Goal: Task Accomplishment & Management: Complete application form

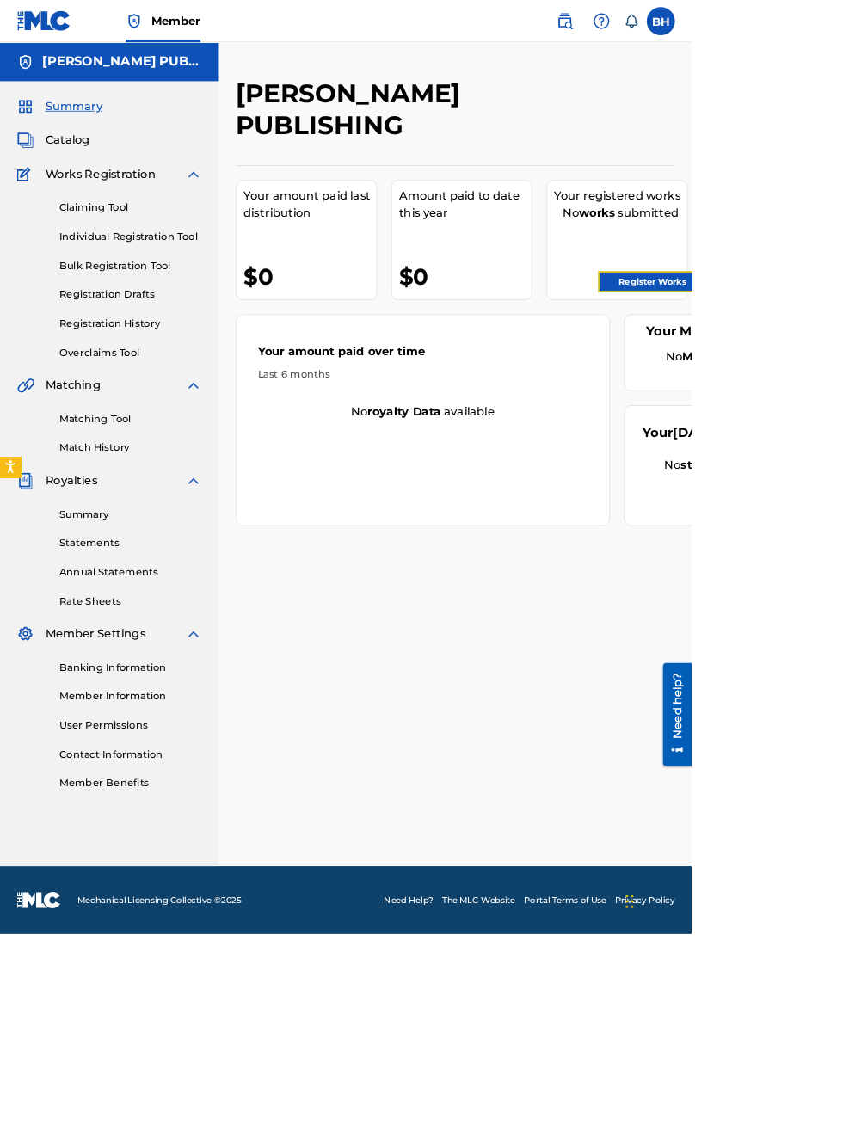
click at [819, 344] on link "Register Works" at bounding box center [794, 343] width 132 height 26
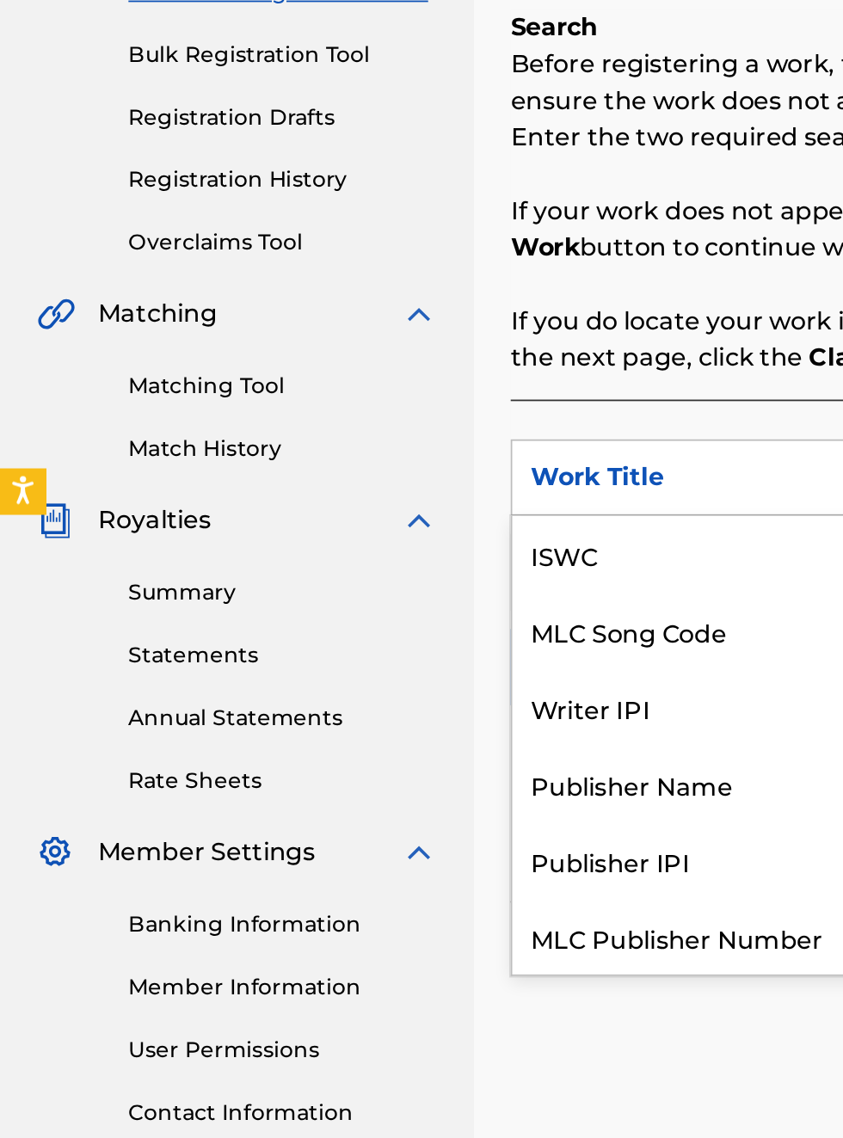
scroll to position [43, 0]
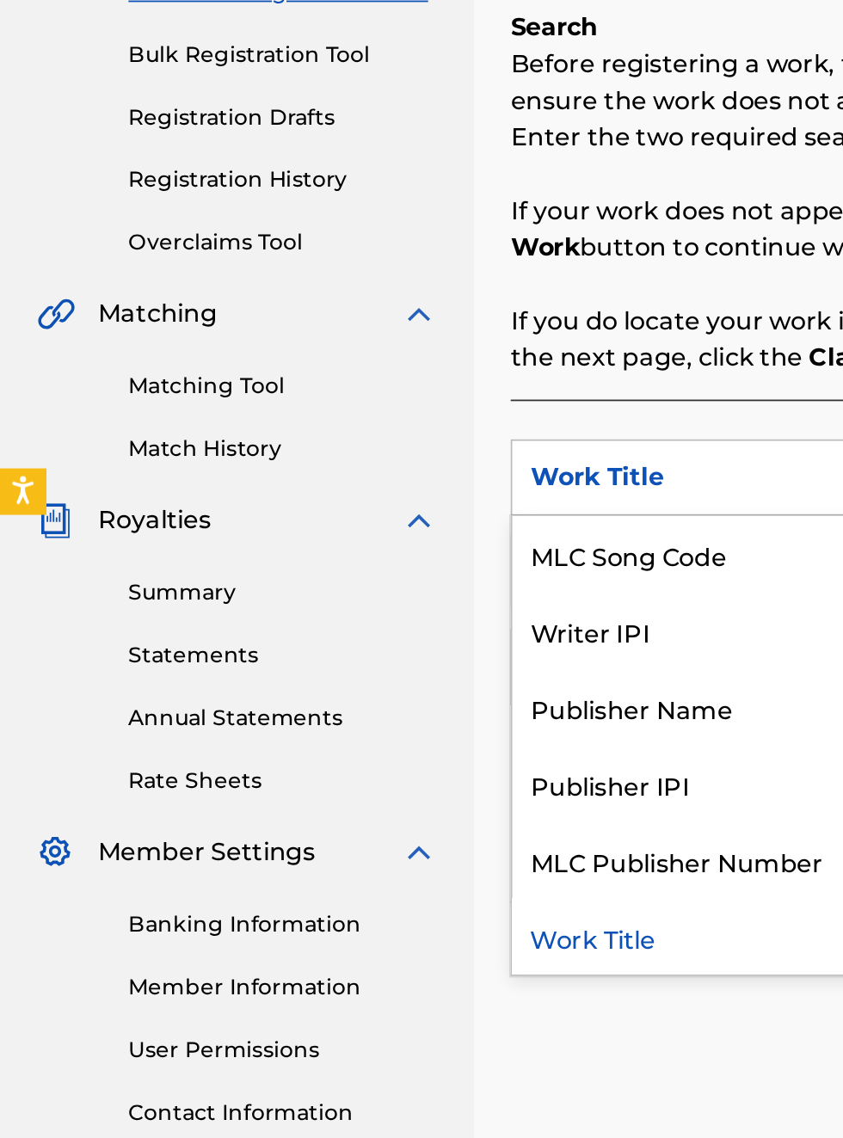
click at [375, 734] on div "Publisher IPI" at bounding box center [391, 733] width 206 height 43
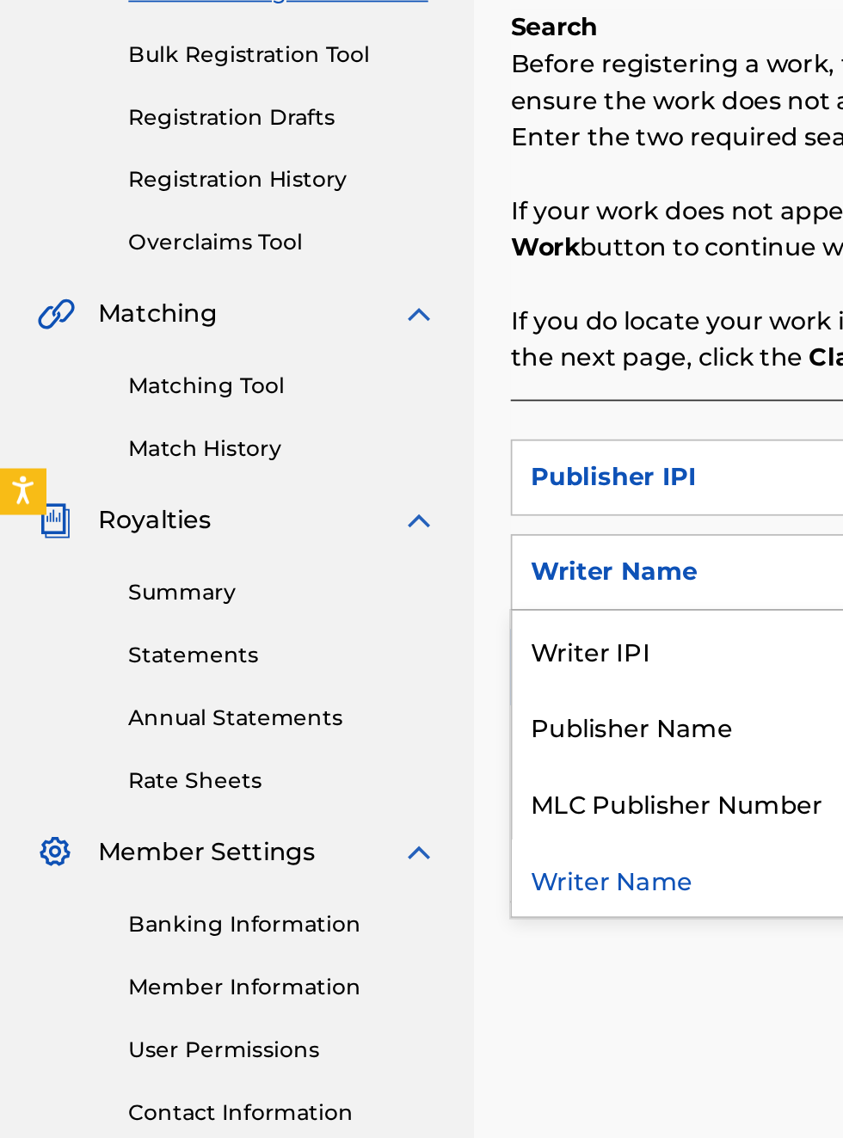
click at [409, 704] on div "Publisher Name" at bounding box center [391, 700] width 206 height 43
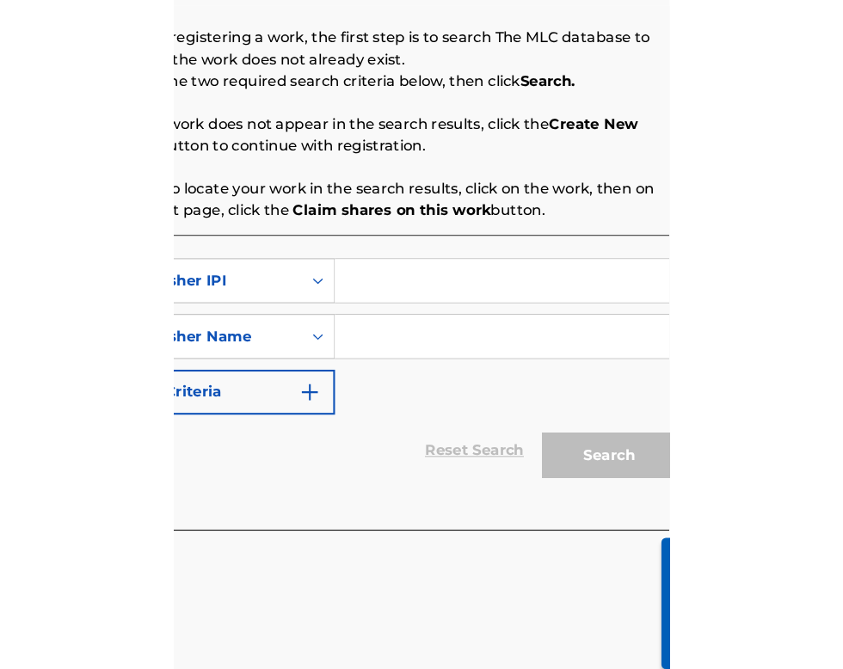
scroll to position [292, 341]
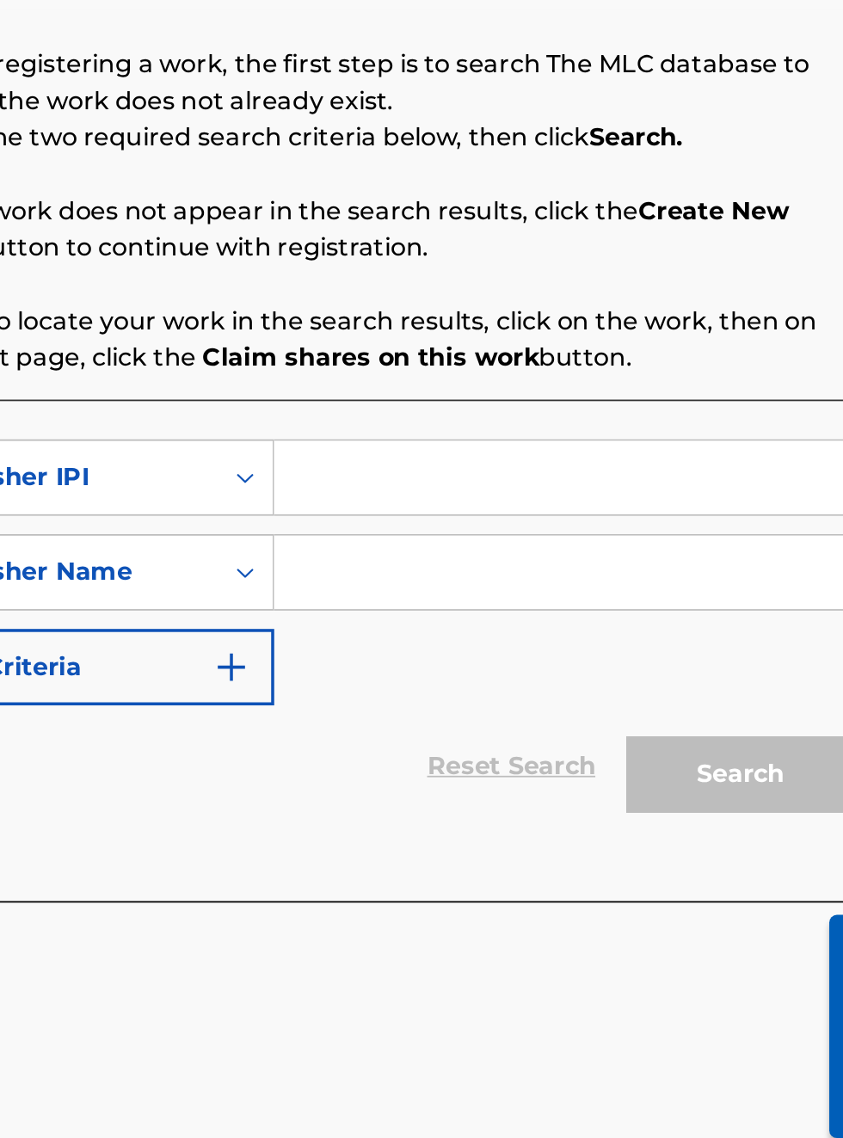
click at [542, 562] on input "Search Form" at bounding box center [658, 561] width 326 height 41
type input "00340604990"
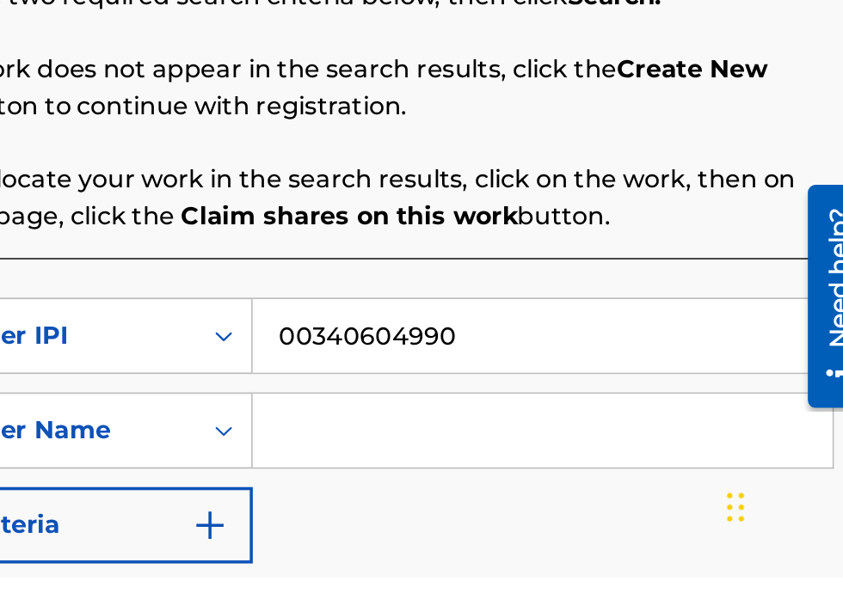
scroll to position [268, 353]
click at [570, 517] on input "Search Form" at bounding box center [658, 510] width 326 height 41
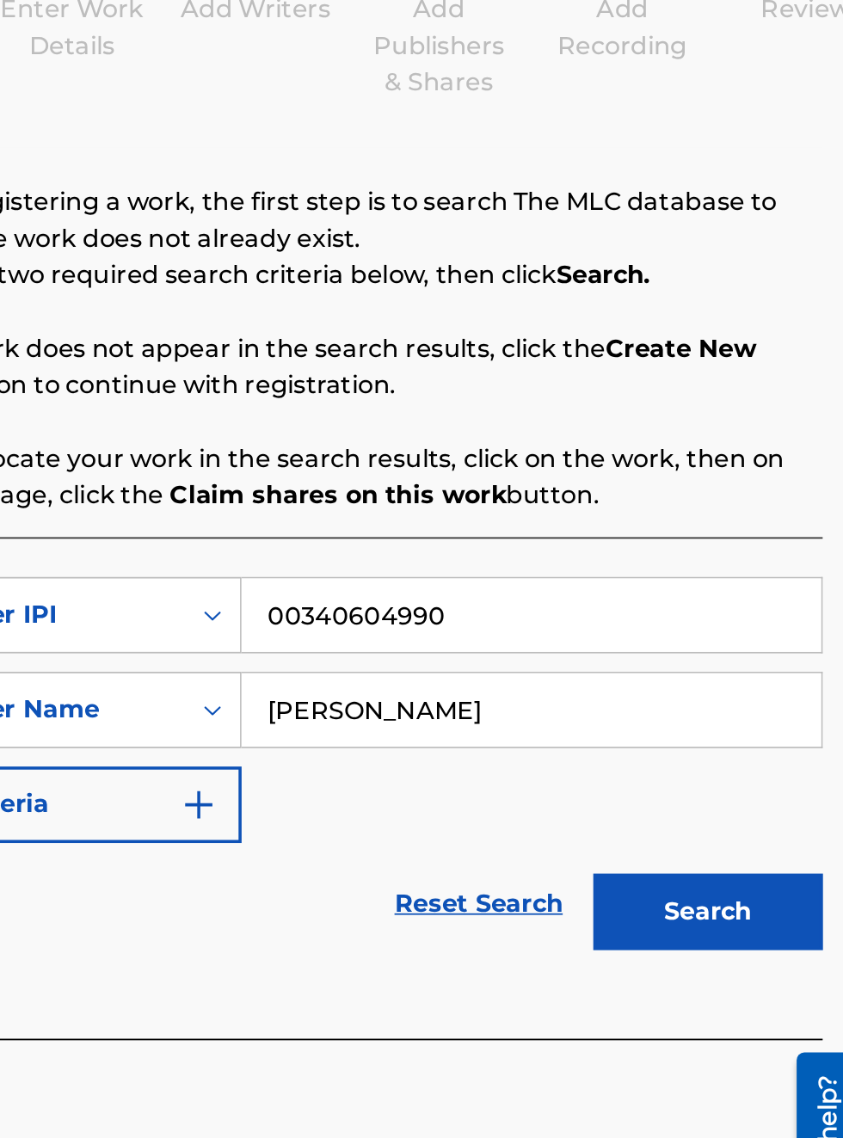
scroll to position [215, 359]
type input "[PERSON_NAME]"
click at [762, 707] on button "Search" at bounding box center [757, 728] width 129 height 43
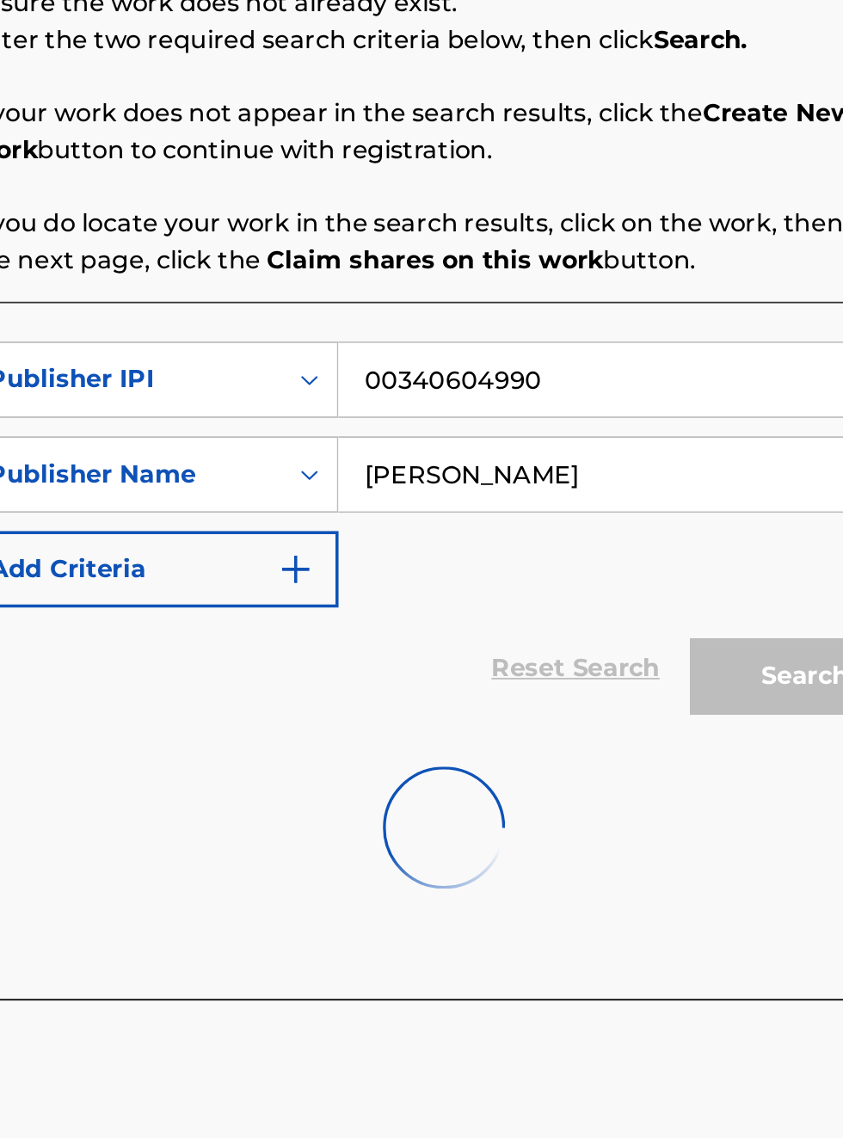
scroll to position [347, 304]
click at [761, 722] on div "Search" at bounding box center [754, 724] width 138 height 69
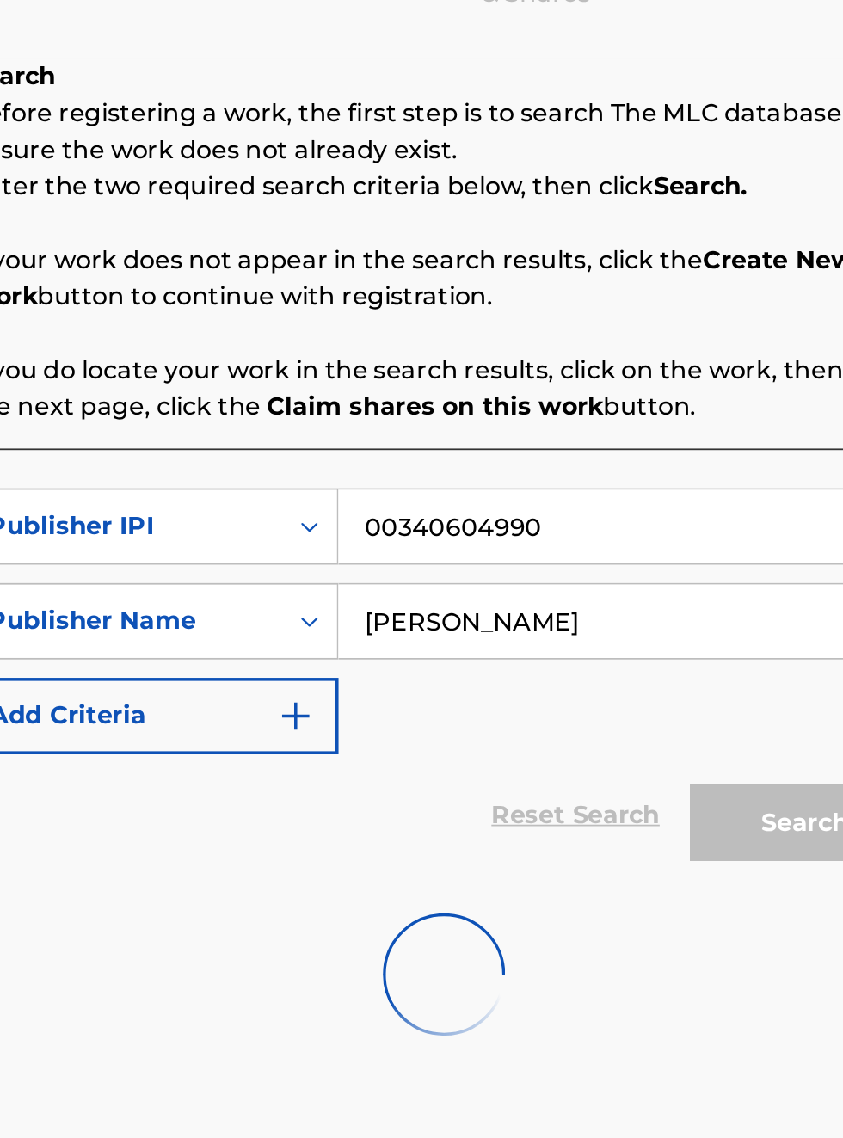
scroll to position [179, 304]
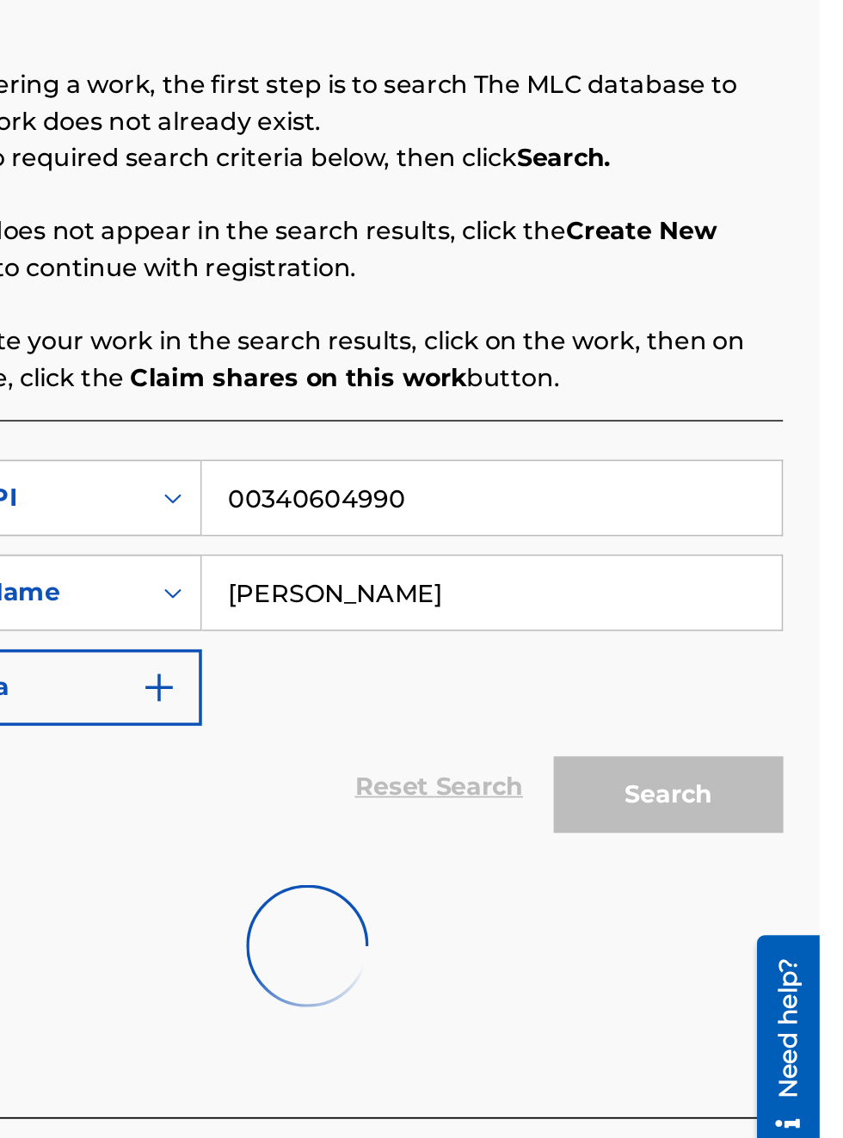
click at [791, 724] on div "Search" at bounding box center [754, 724] width 138 height 69
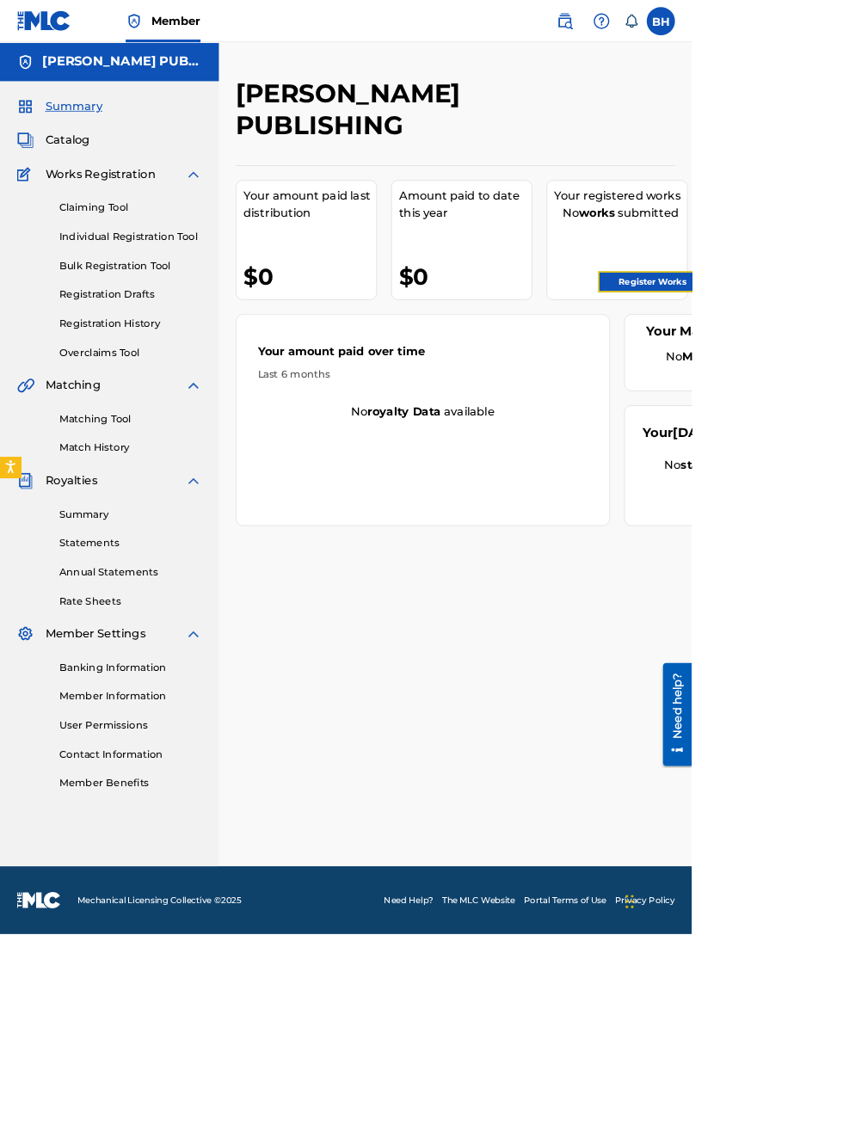
click at [792, 339] on link "Register Works" at bounding box center [794, 343] width 132 height 26
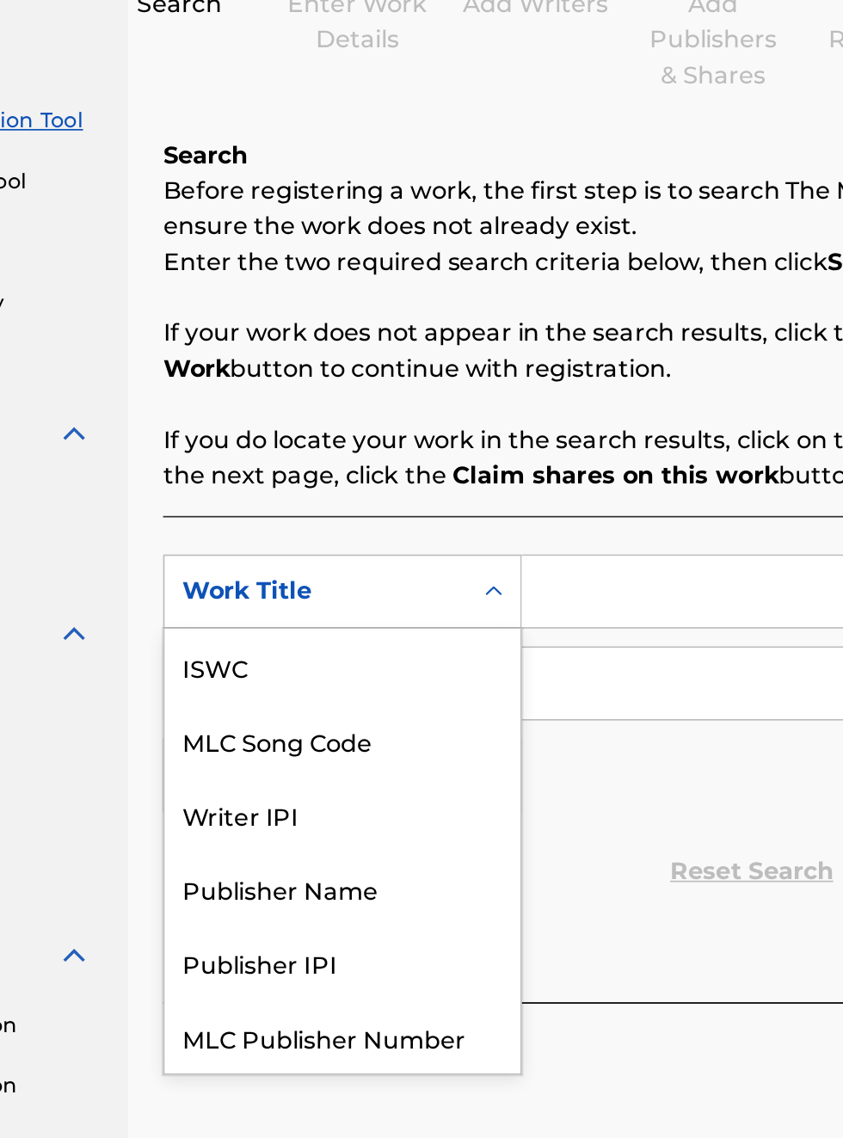
scroll to position [43, 0]
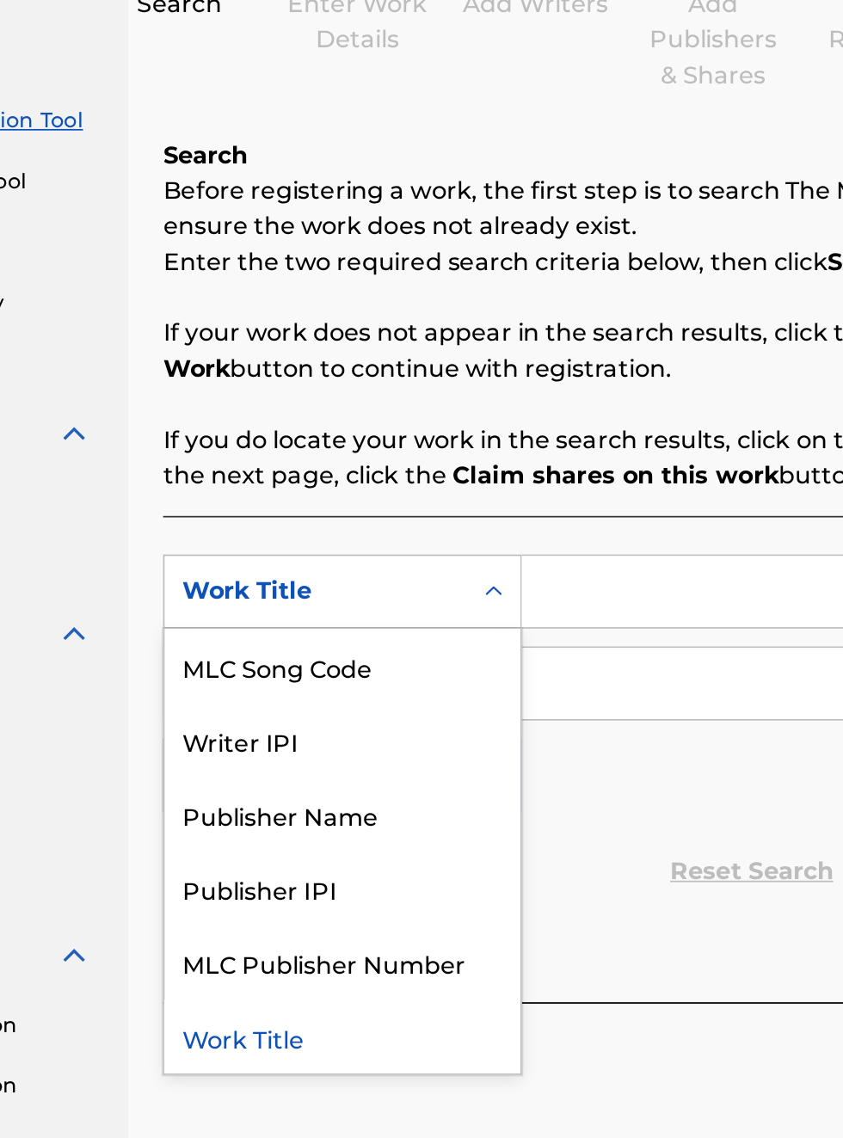
click at [384, 735] on div "Publisher IPI" at bounding box center [391, 733] width 206 height 43
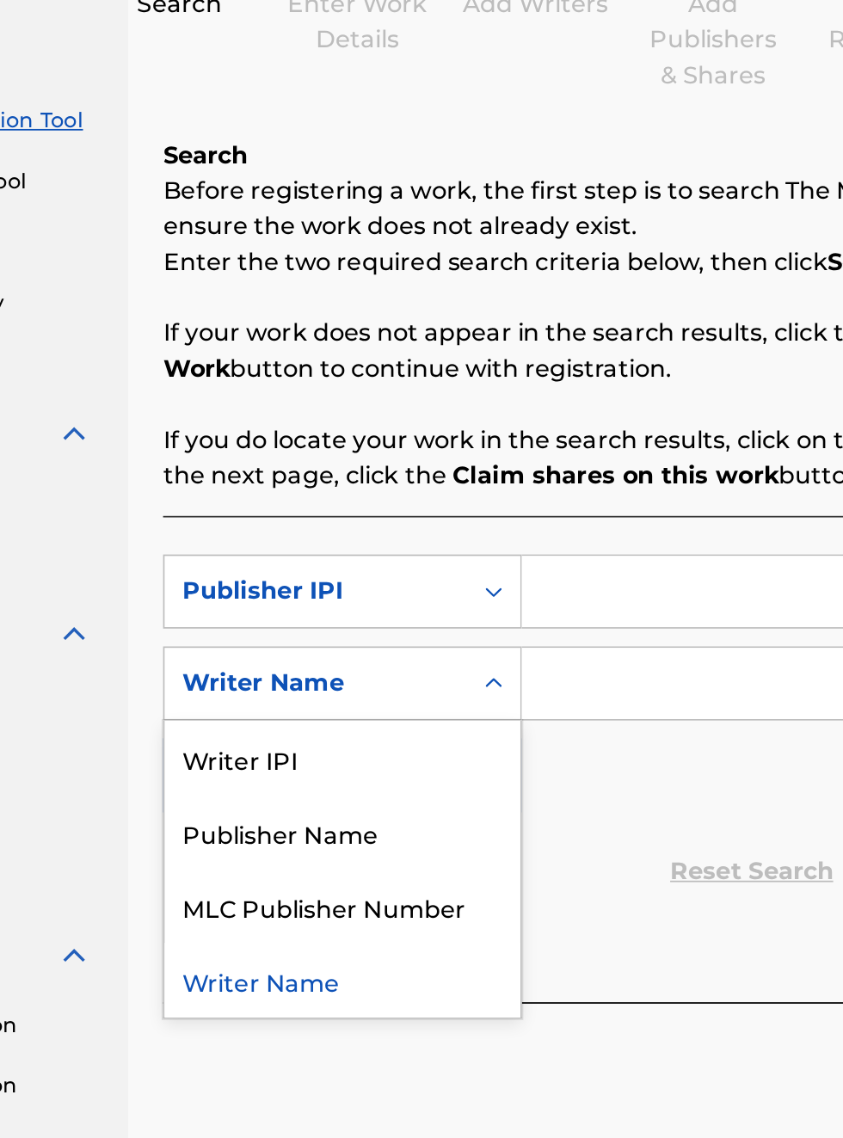
click at [406, 707] on div "Publisher Name" at bounding box center [391, 700] width 206 height 43
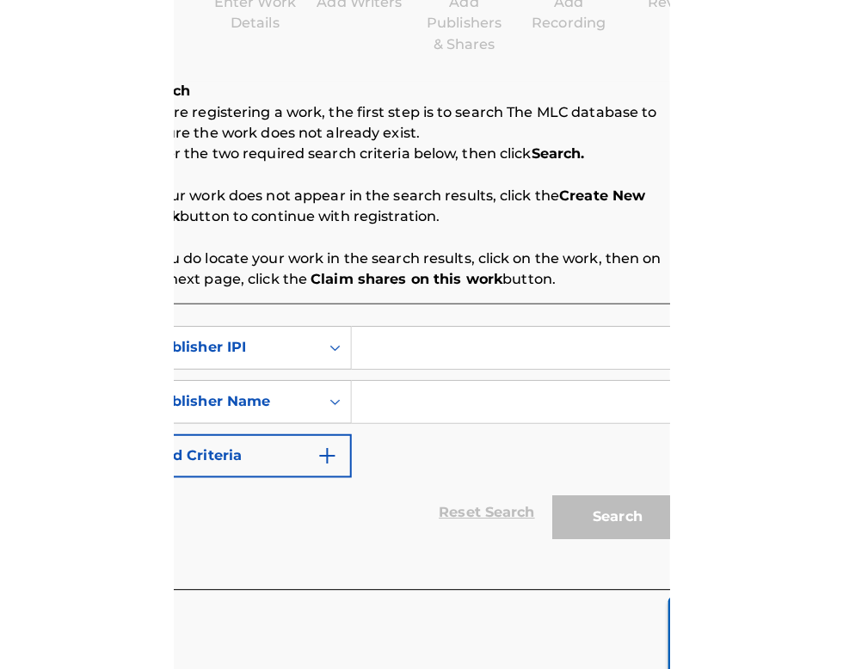
scroll to position [218, 323]
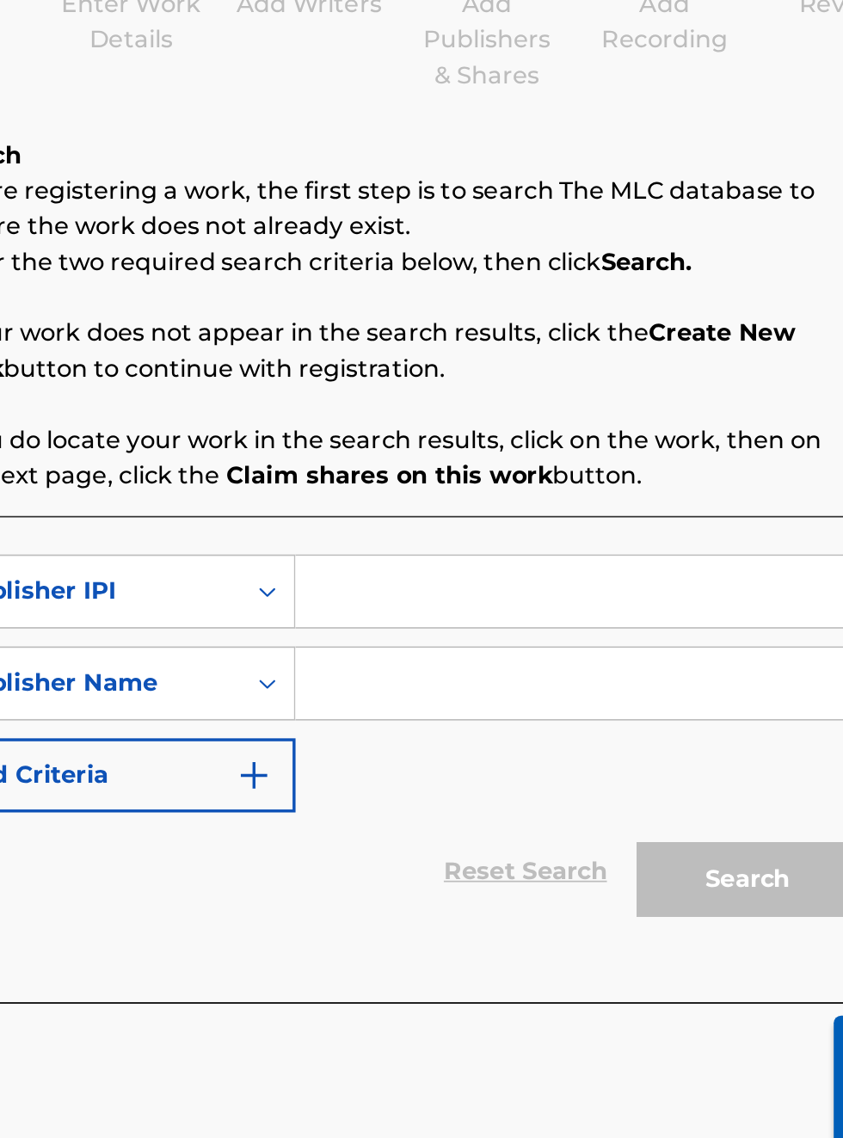
click at [556, 554] on input "Search Form" at bounding box center [658, 561] width 326 height 41
type input "00340604990"
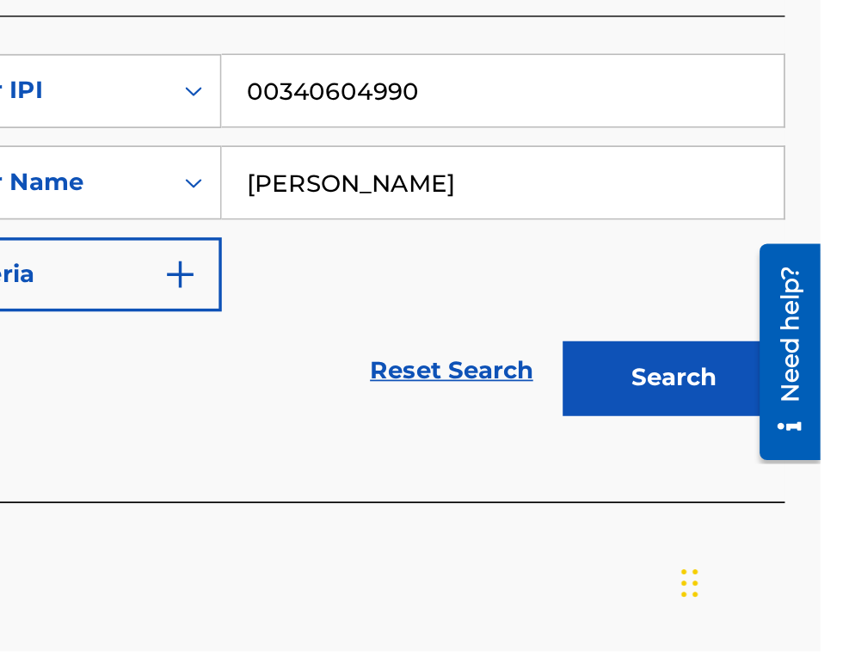
scroll to position [235, 0]
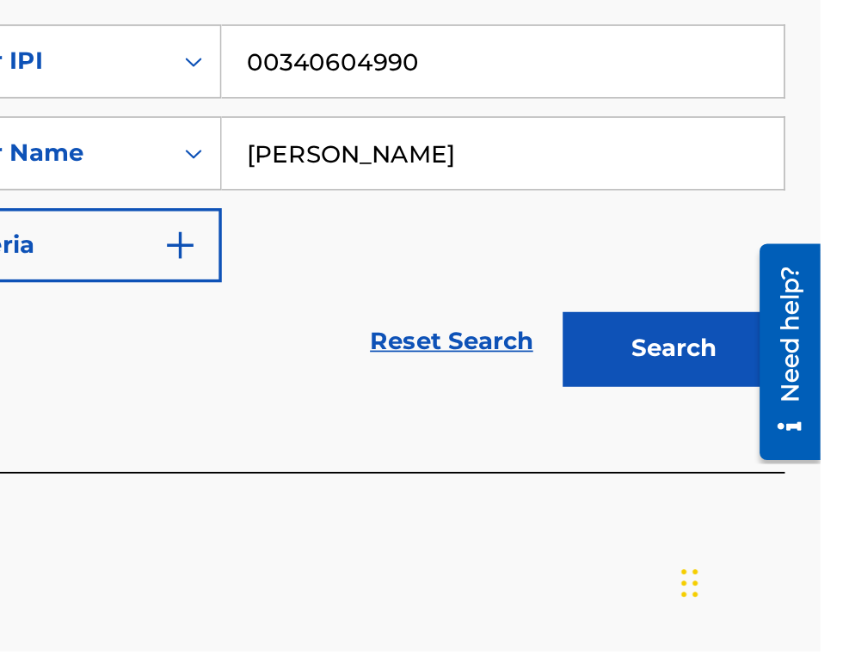
type input "[PERSON_NAME]"
click at [777, 495] on button "Search" at bounding box center [757, 493] width 129 height 43
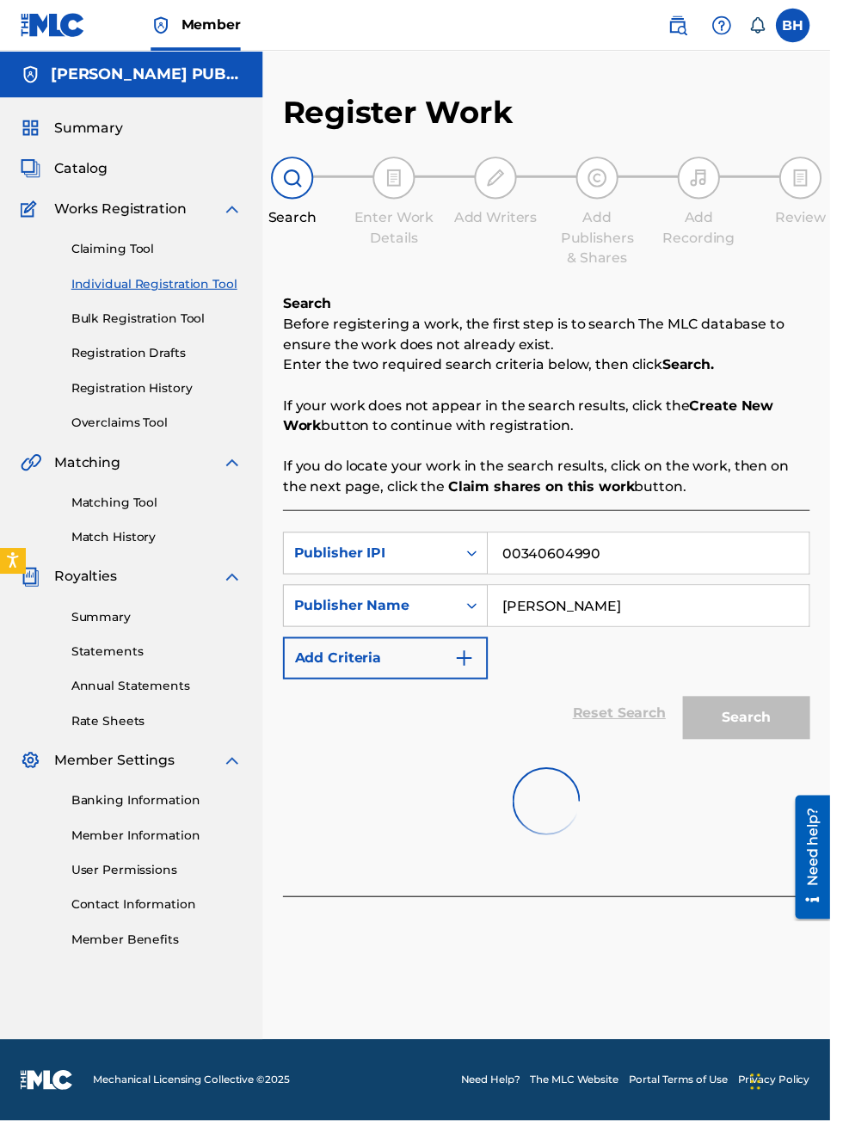
scroll to position [70, 0]
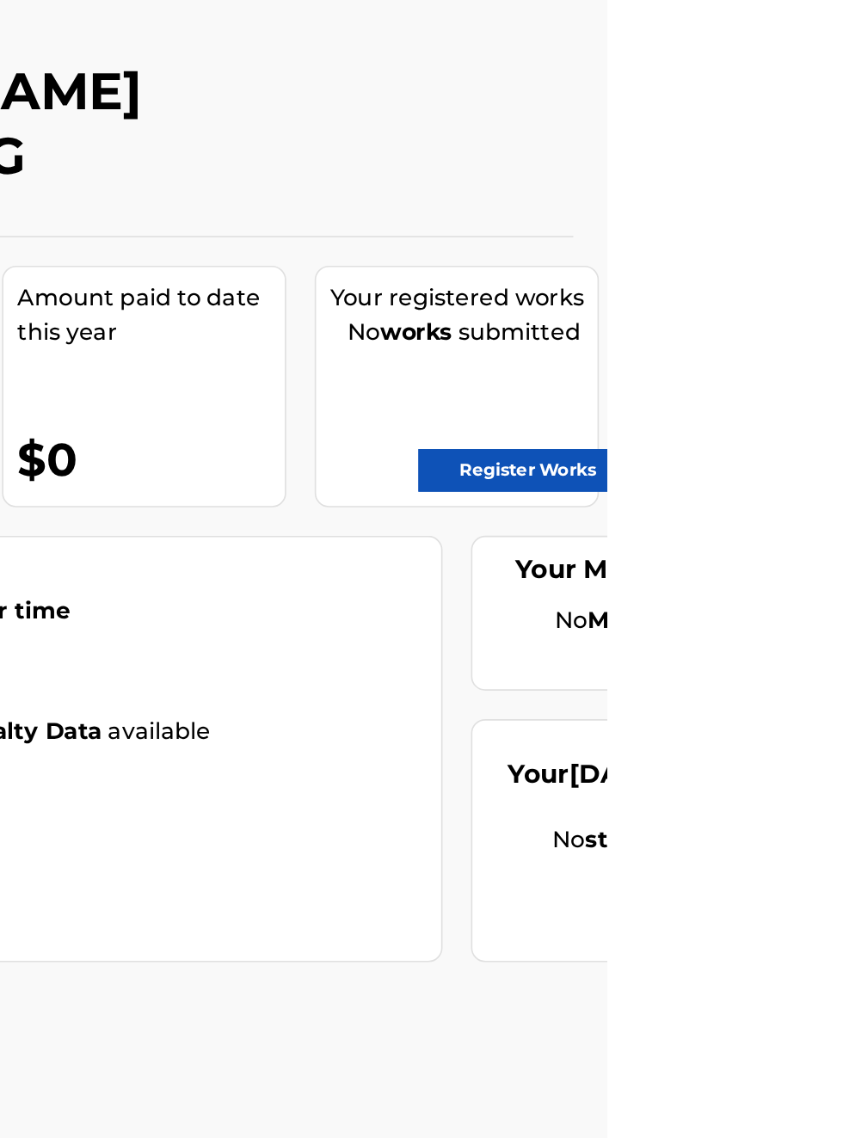
scroll to position [58, 475]
click at [818, 337] on link "Register Works" at bounding box center [794, 343] width 132 height 26
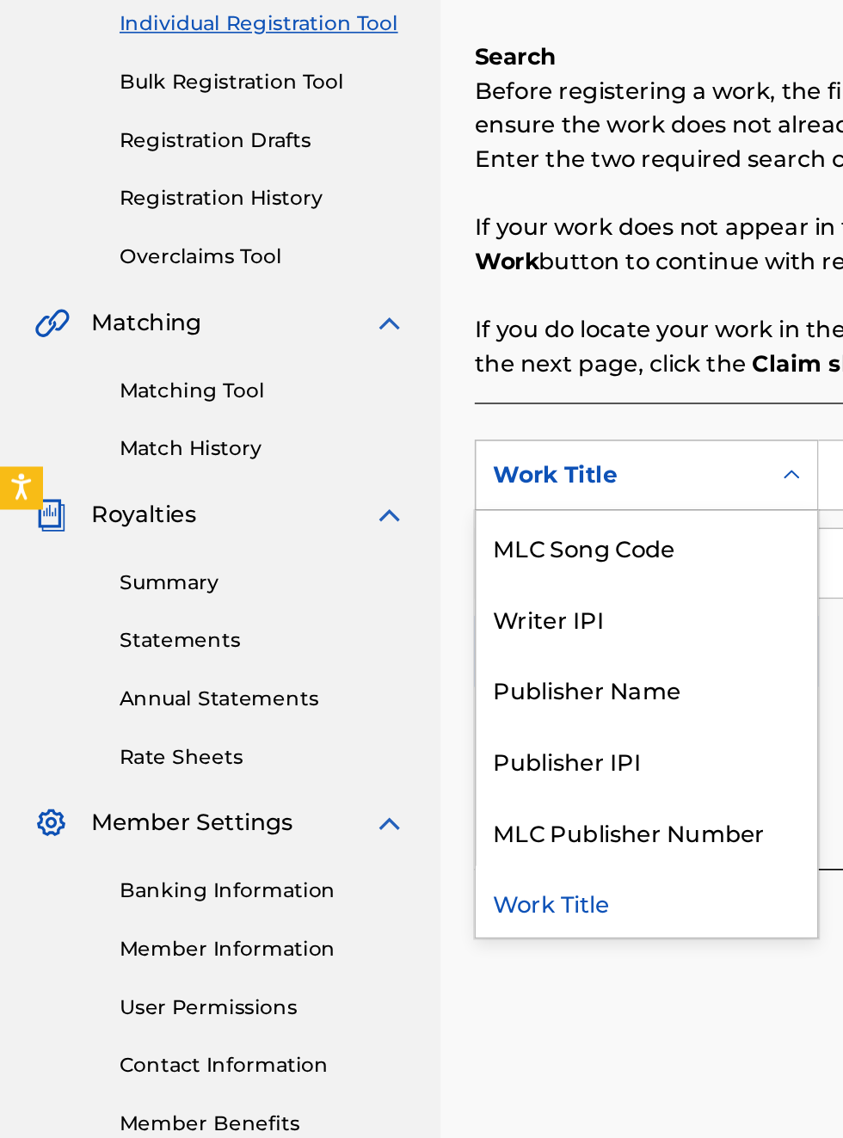
scroll to position [273, 0]
click at [397, 693] on div "Publisher Name" at bounding box center [391, 690] width 206 height 43
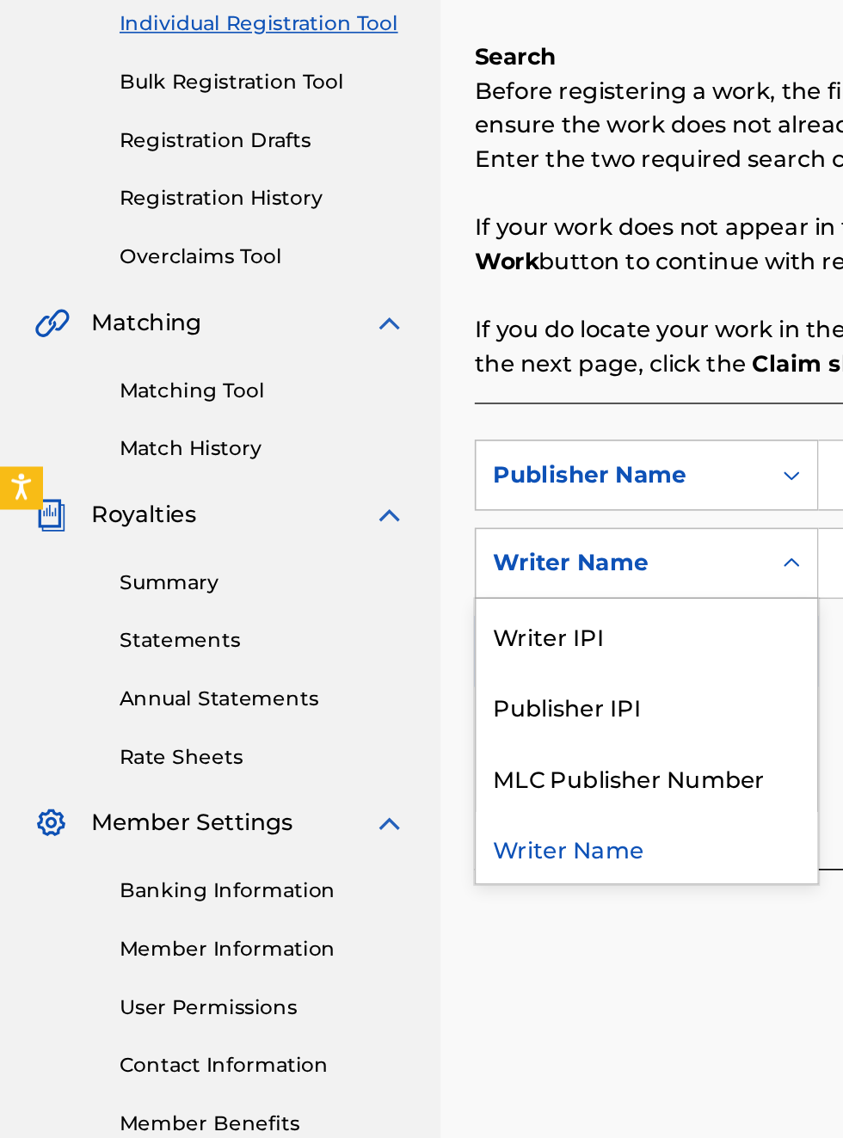
click at [378, 709] on div "Publisher IPI" at bounding box center [391, 700] width 206 height 43
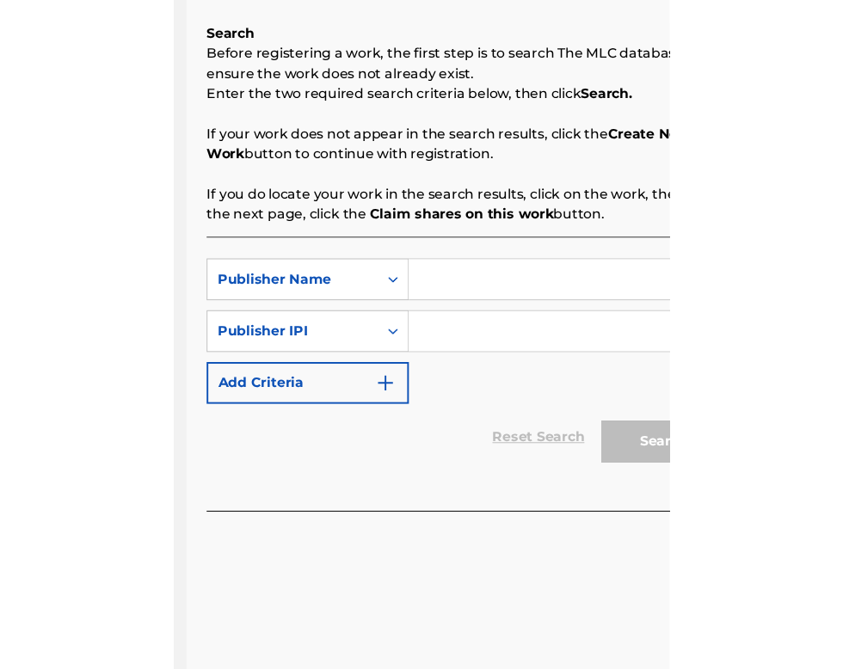
scroll to position [273, 253]
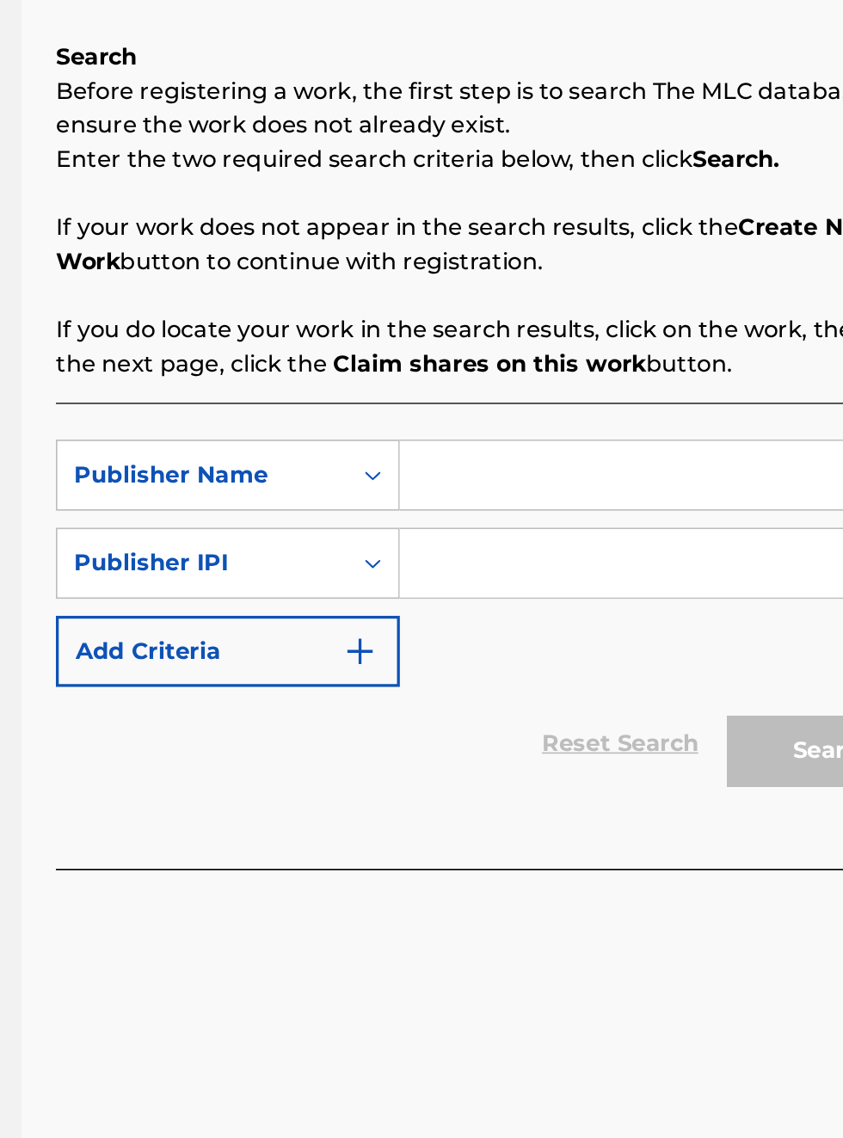
click at [573, 566] on input "Search Form" at bounding box center [658, 561] width 326 height 41
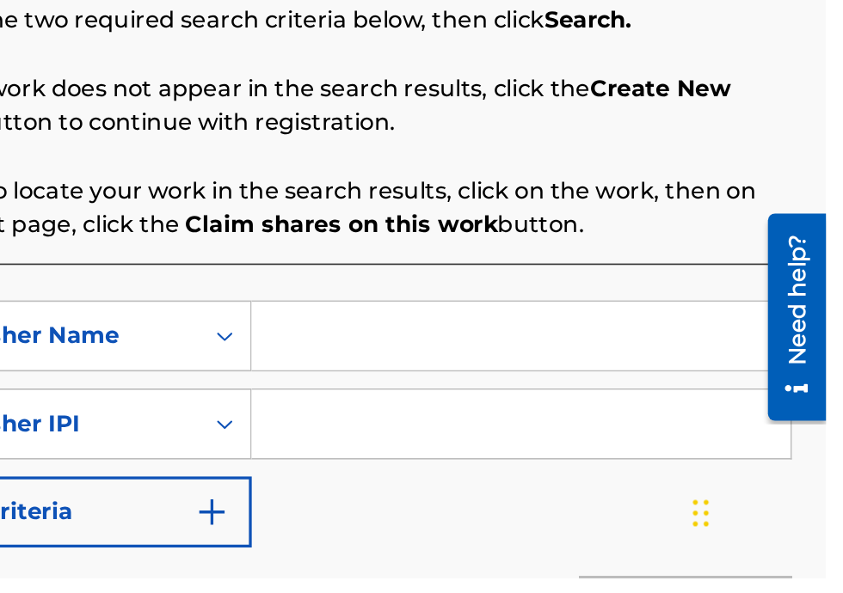
scroll to position [243, 342]
type input "[PERSON_NAME]"
click at [555, 502] on input "Search Form" at bounding box center [658, 499] width 326 height 41
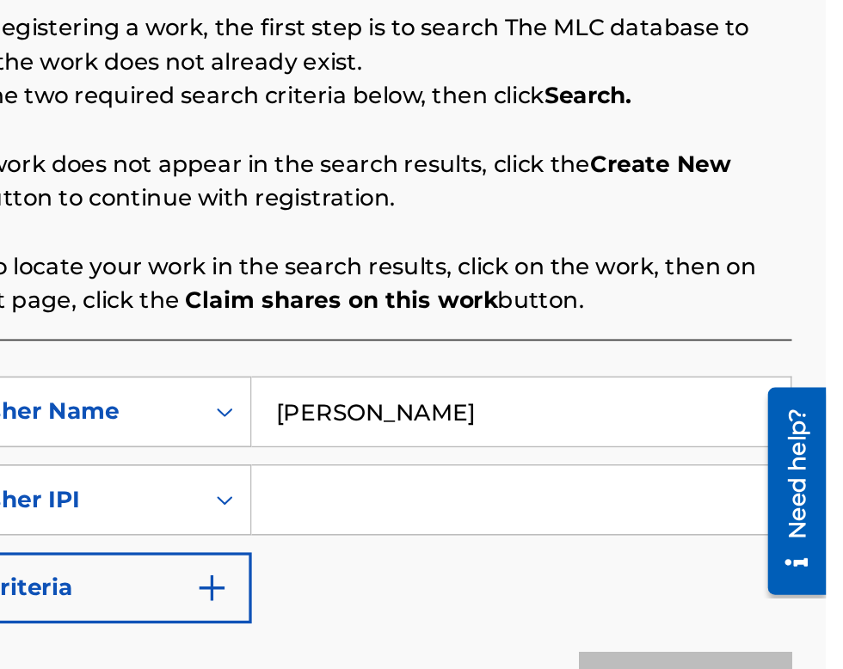
scroll to position [198, 342]
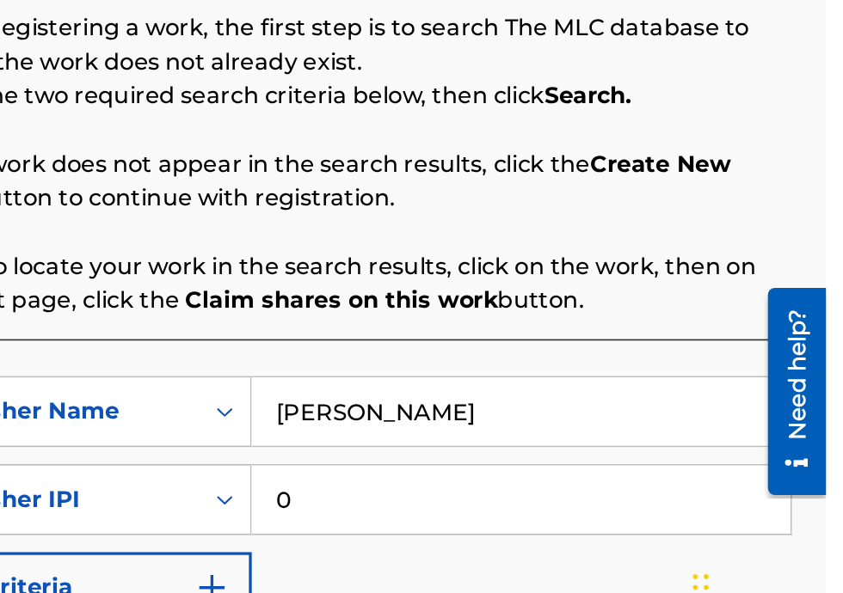
type input "00340604990"
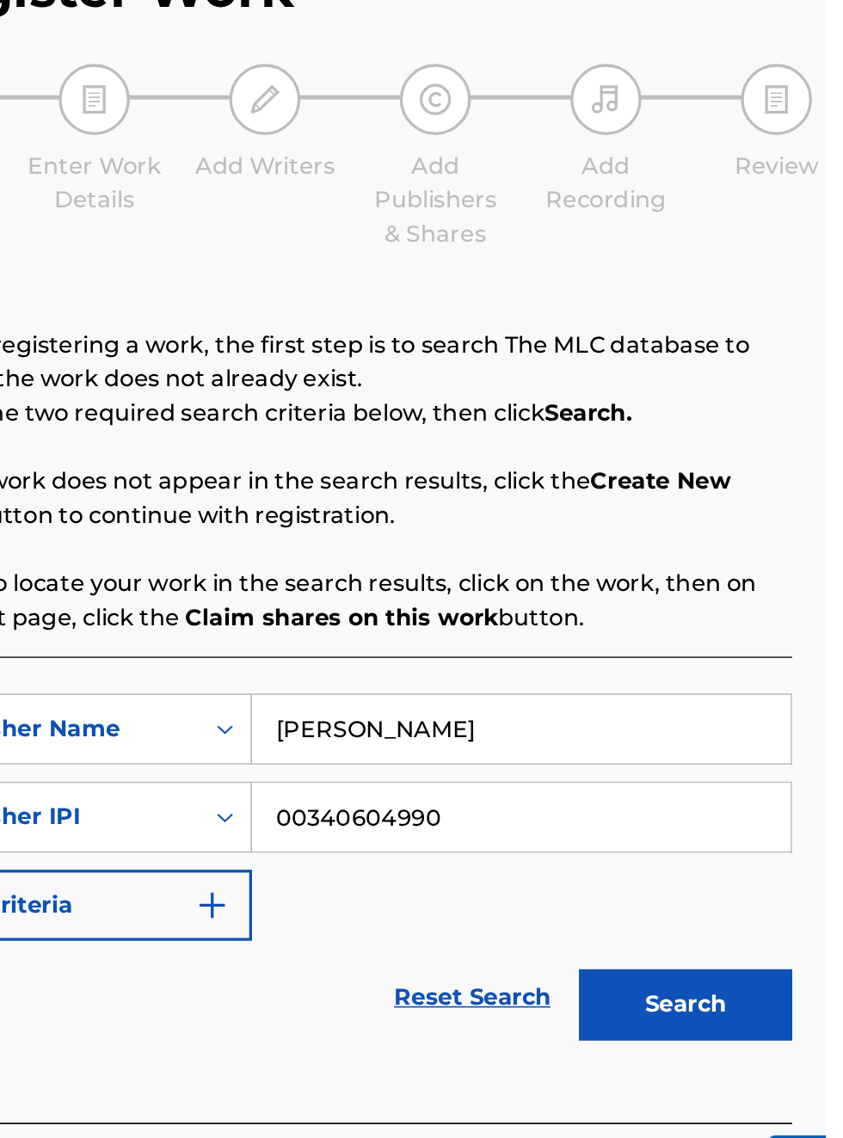
scroll to position [120, 342]
click at [775, 707] on button "Search" at bounding box center [757, 728] width 129 height 43
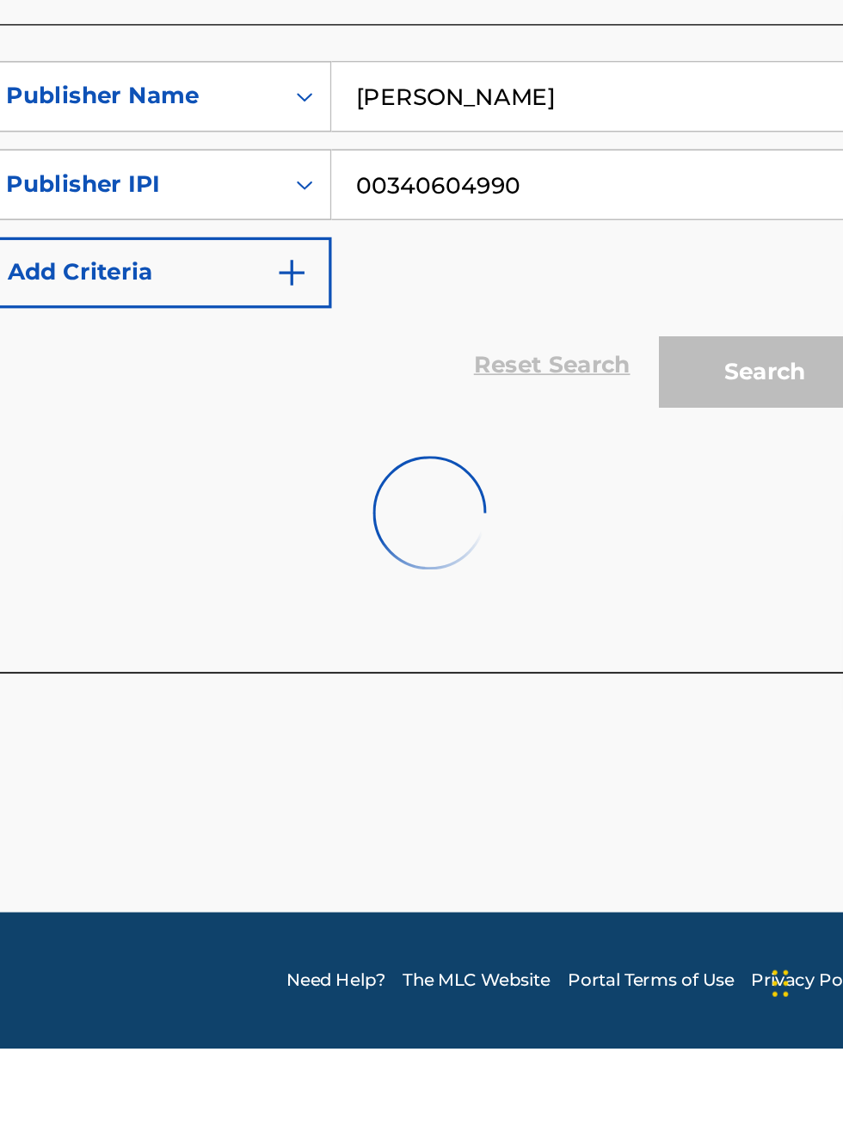
scroll to position [503, 294]
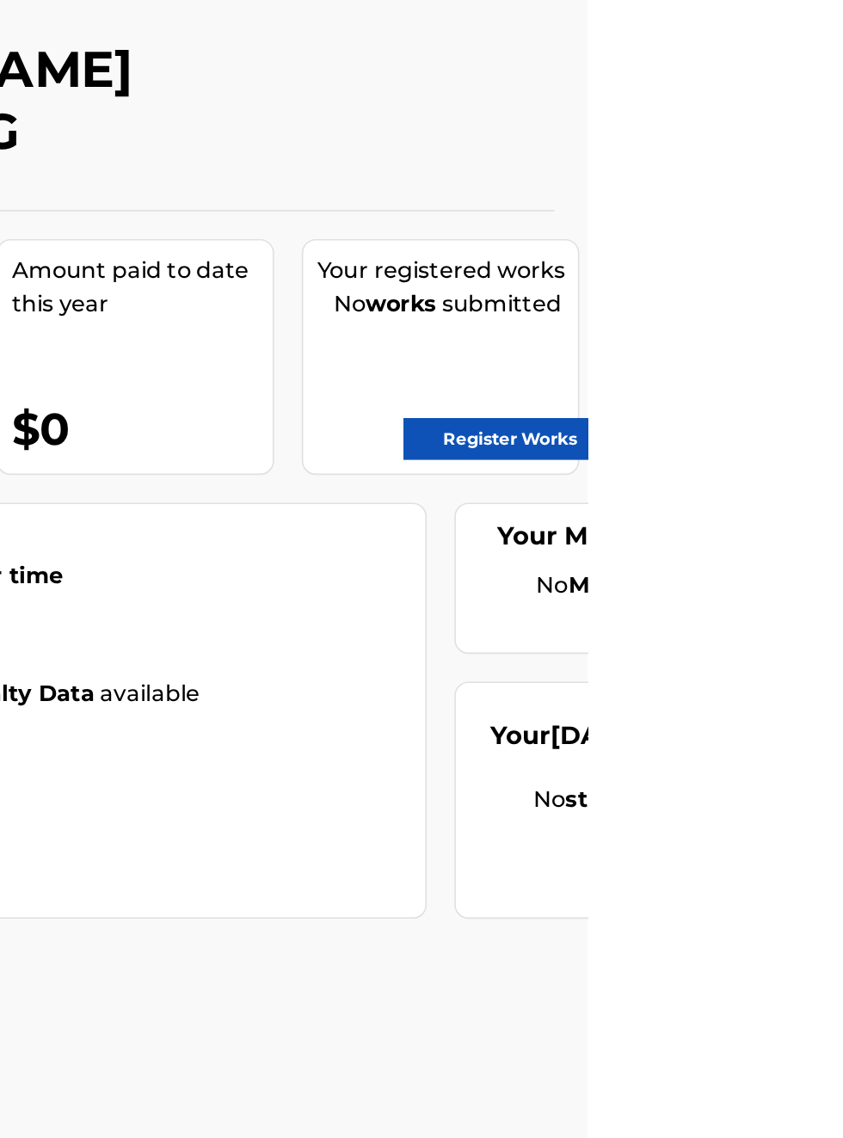
scroll to position [71, 478]
click at [805, 342] on link "Register Works" at bounding box center [794, 343] width 132 height 26
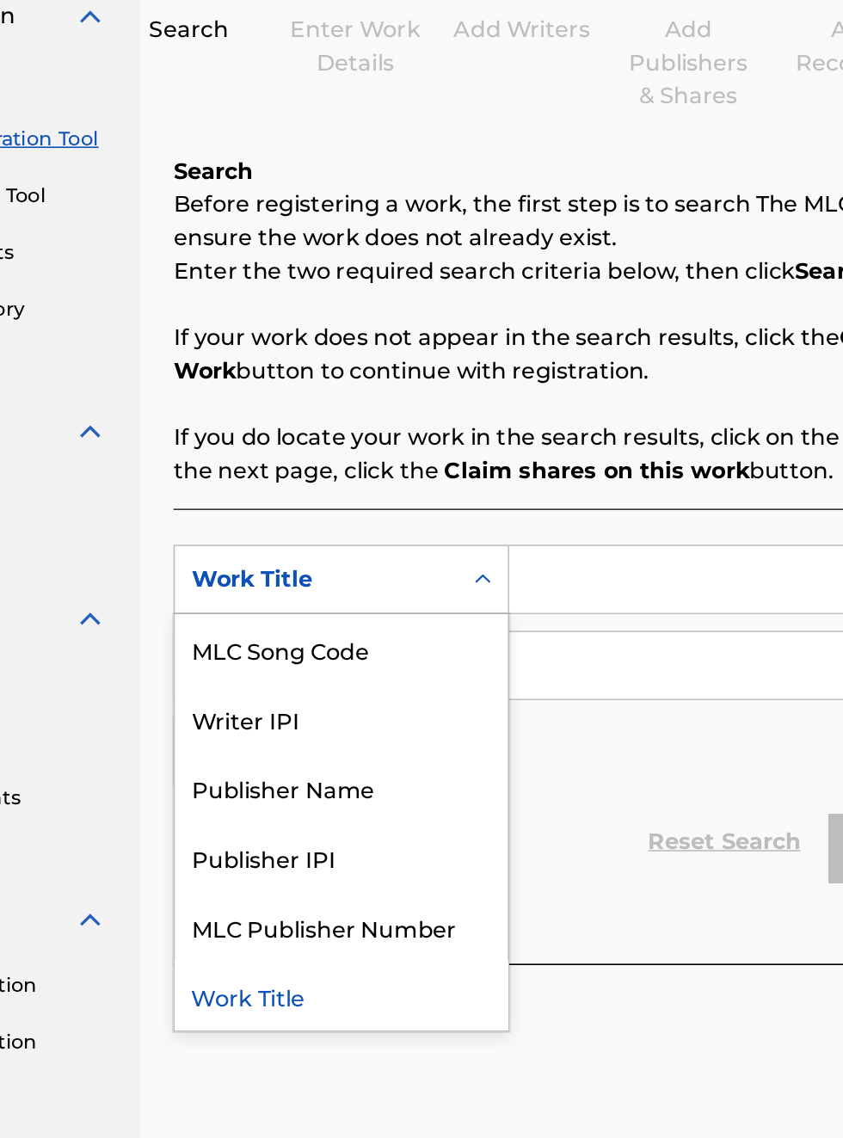
scroll to position [225, 179]
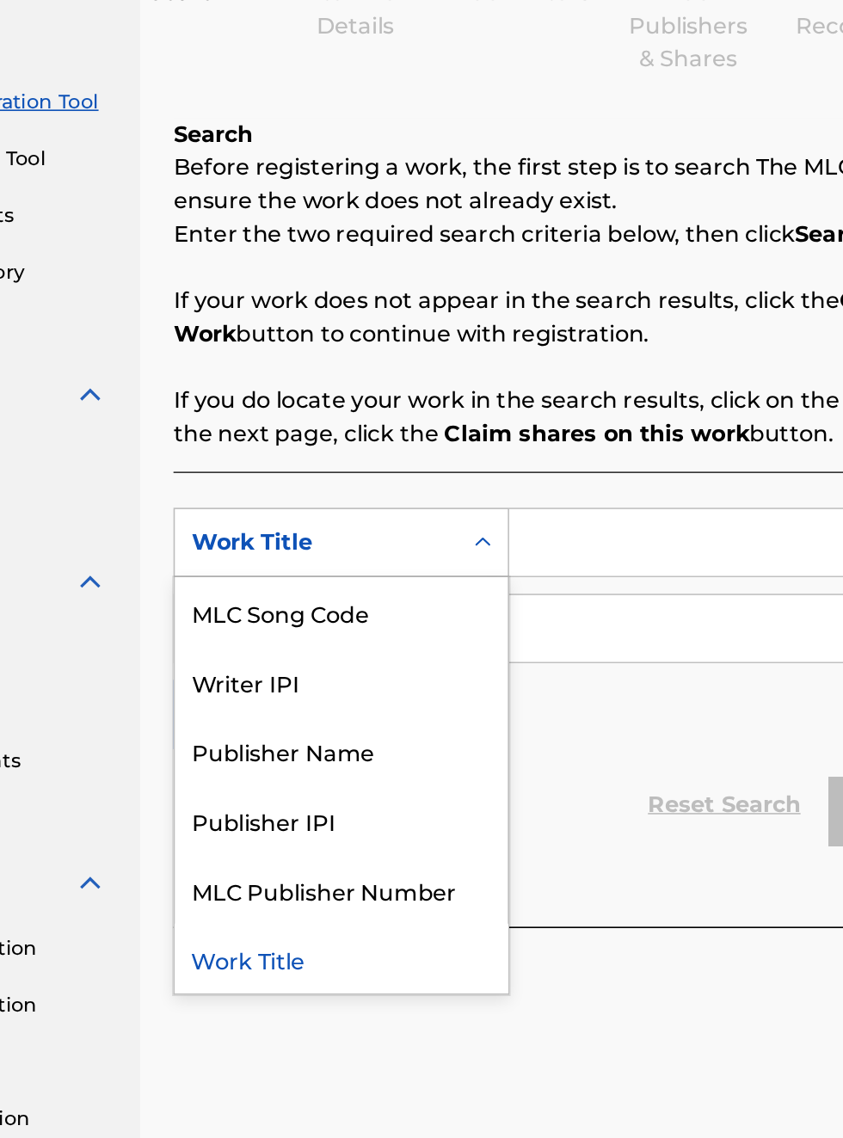
click at [411, 693] on div "Publisher Name" at bounding box center [391, 690] width 206 height 43
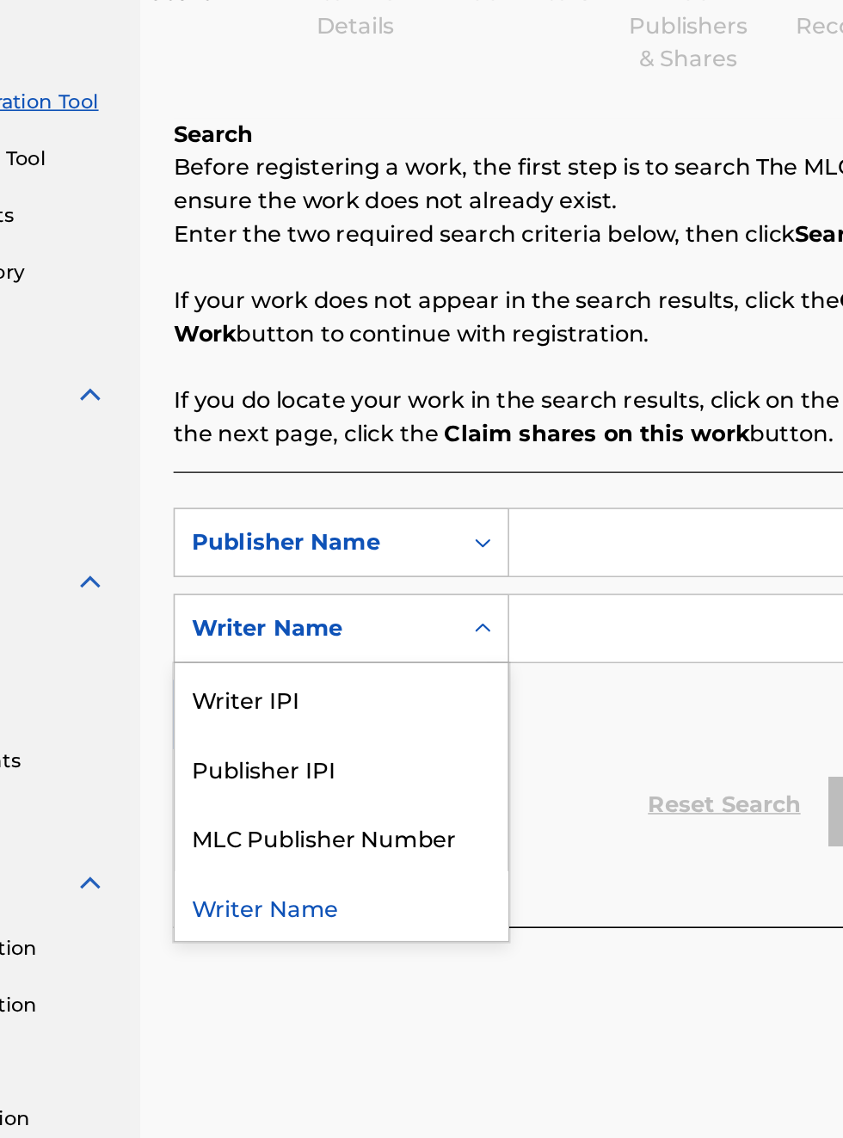
click at [400, 703] on div "Publisher IPI" at bounding box center [391, 700] width 206 height 43
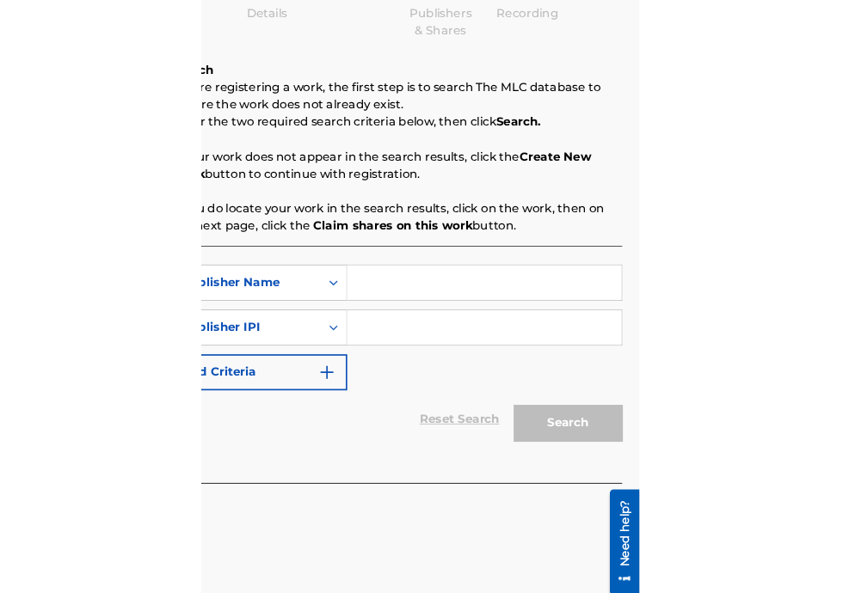
scroll to position [225, 320]
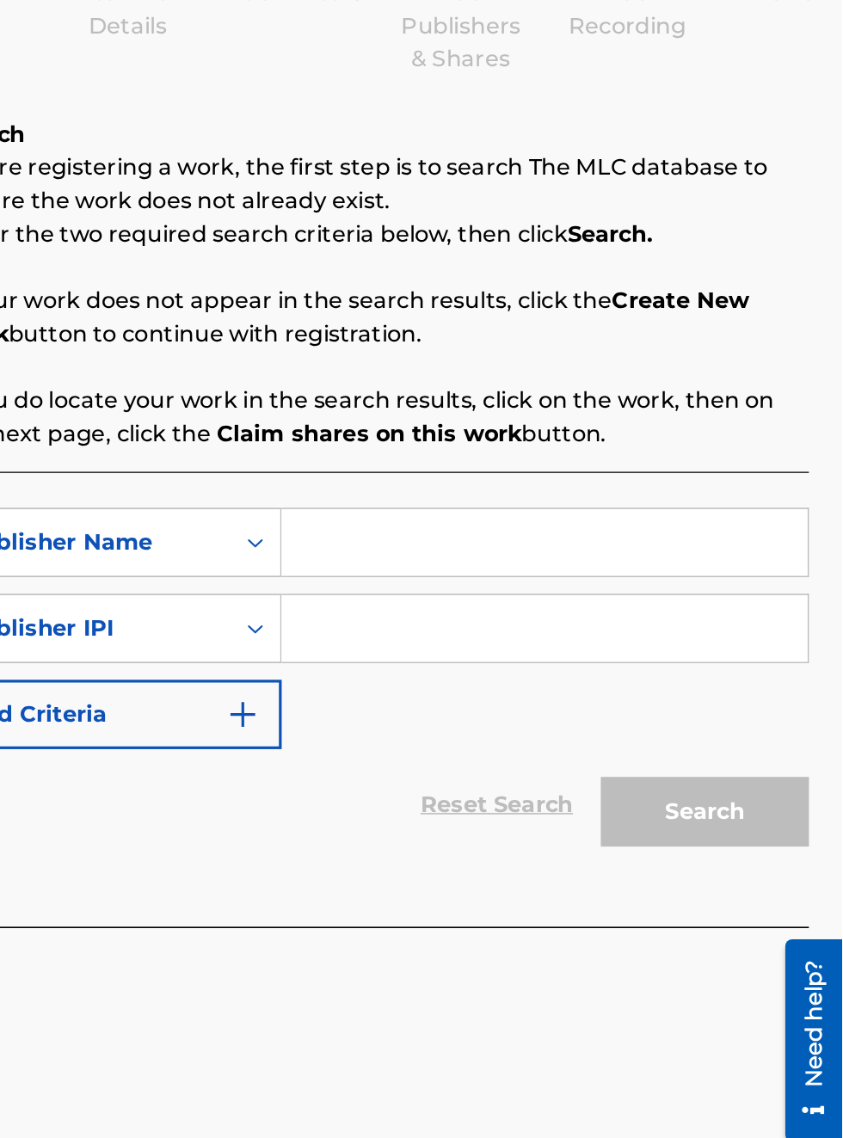
click at [561, 555] on input "Search Form" at bounding box center [658, 561] width 326 height 41
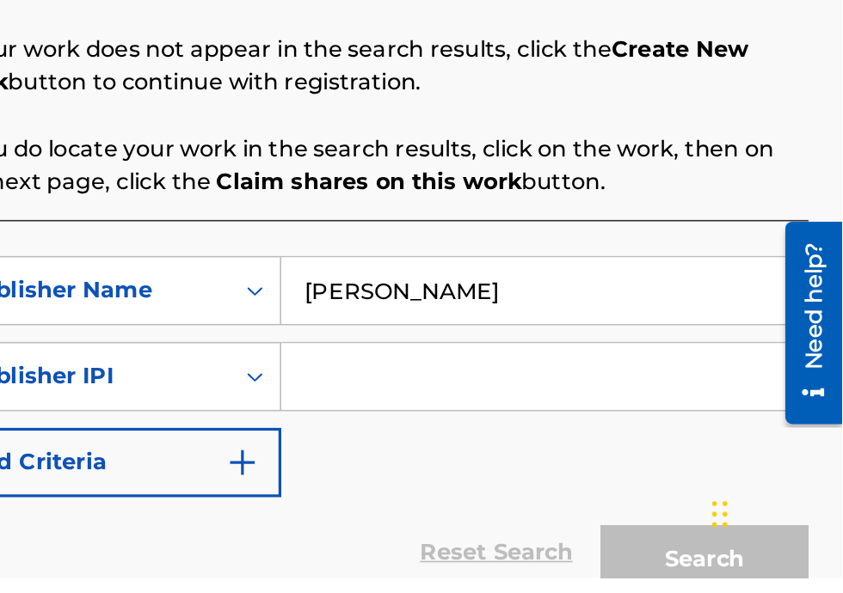
scroll to position [147, 0]
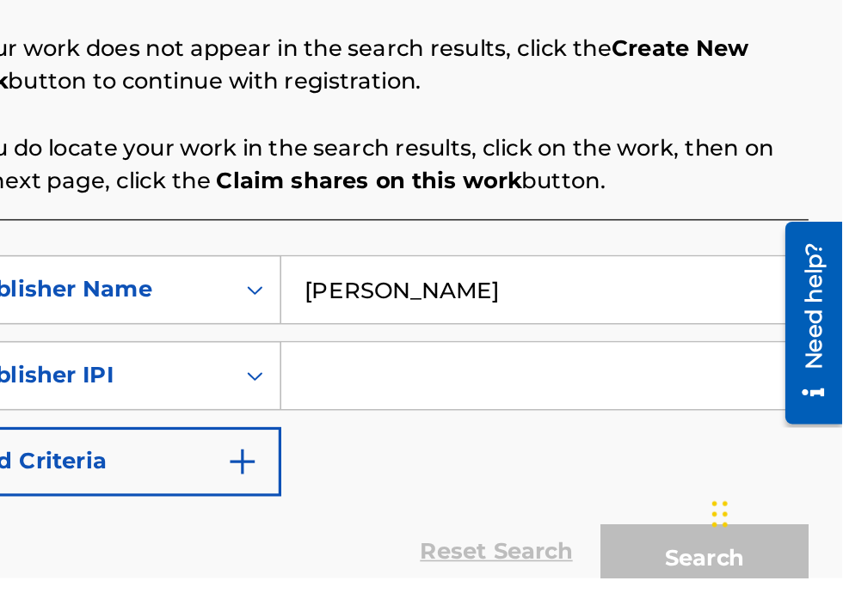
type input "[PERSON_NAME]"
click at [559, 473] on input "Search Form" at bounding box center [658, 467] width 326 height 41
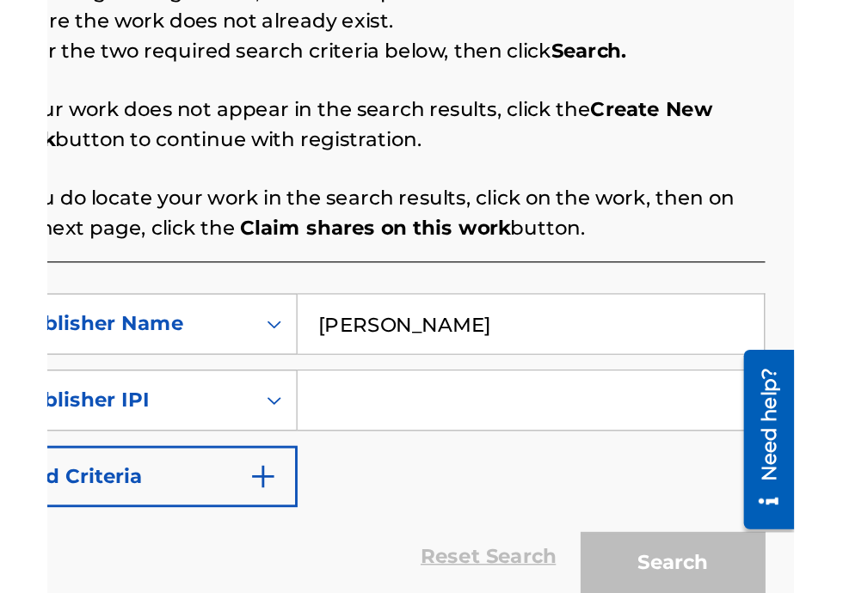
scroll to position [187, 320]
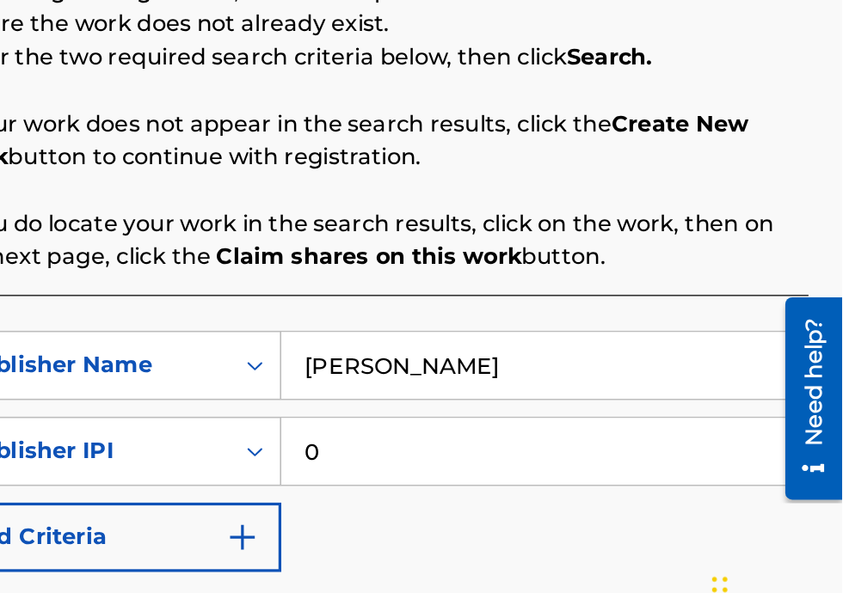
type input "00340604990"
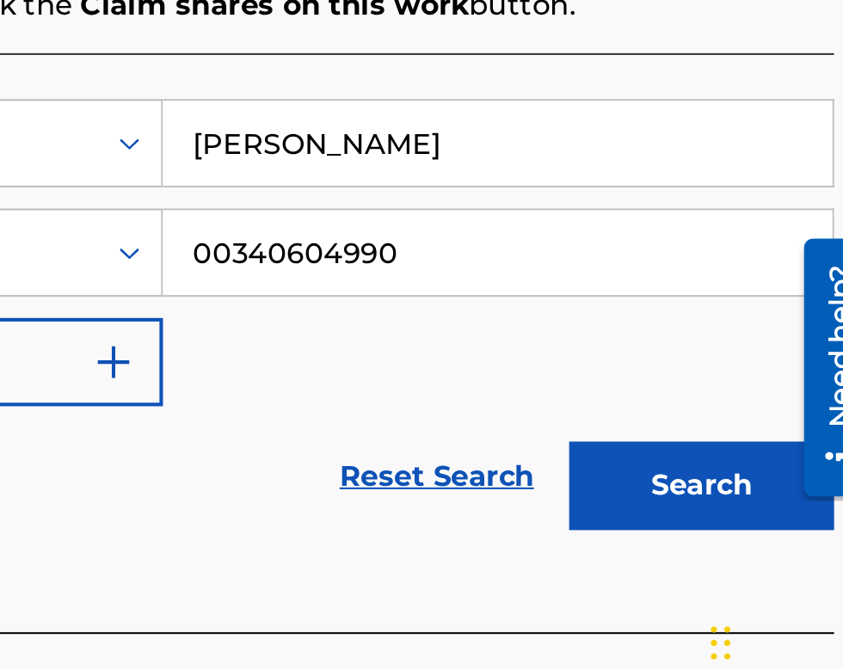
scroll to position [316, 415]
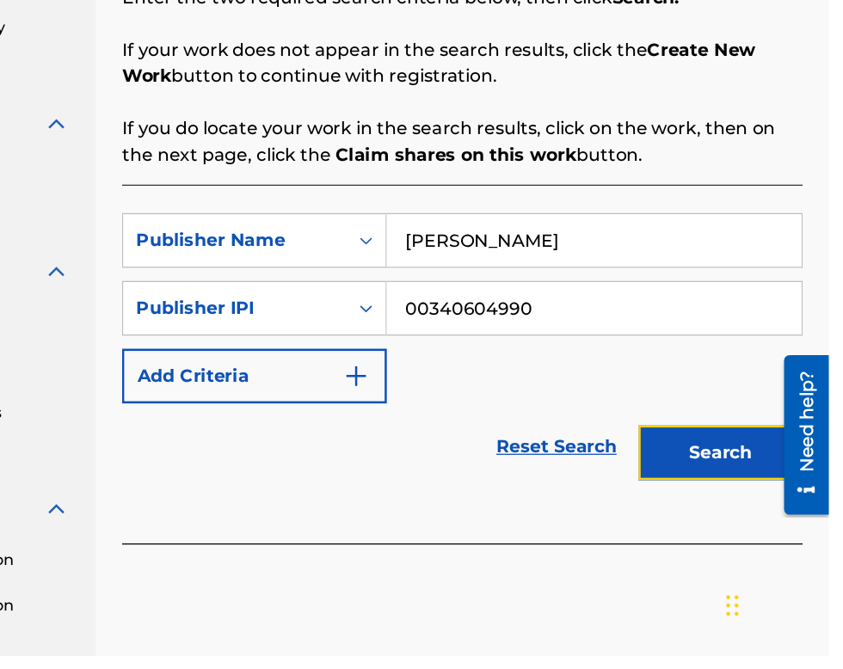
click at [776, 508] on button "Search" at bounding box center [757, 509] width 129 height 43
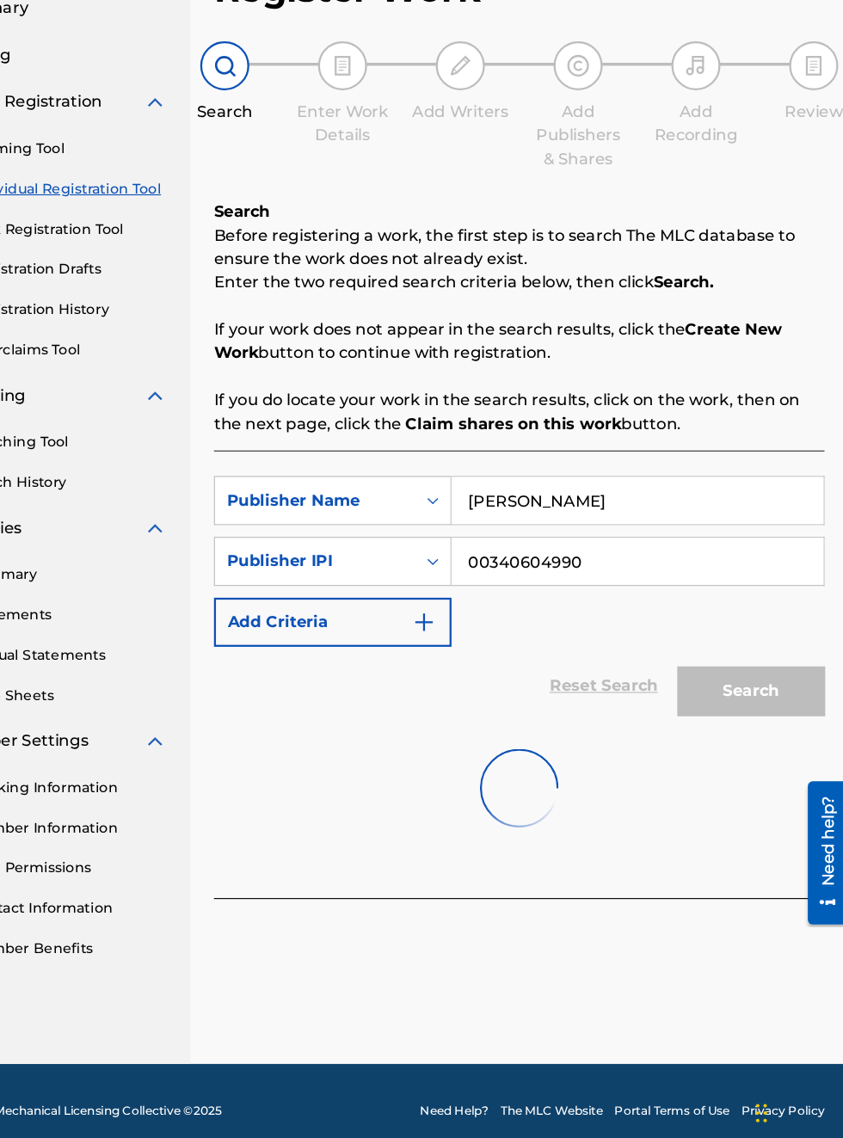
click at [767, 728] on div "Search" at bounding box center [754, 724] width 138 height 69
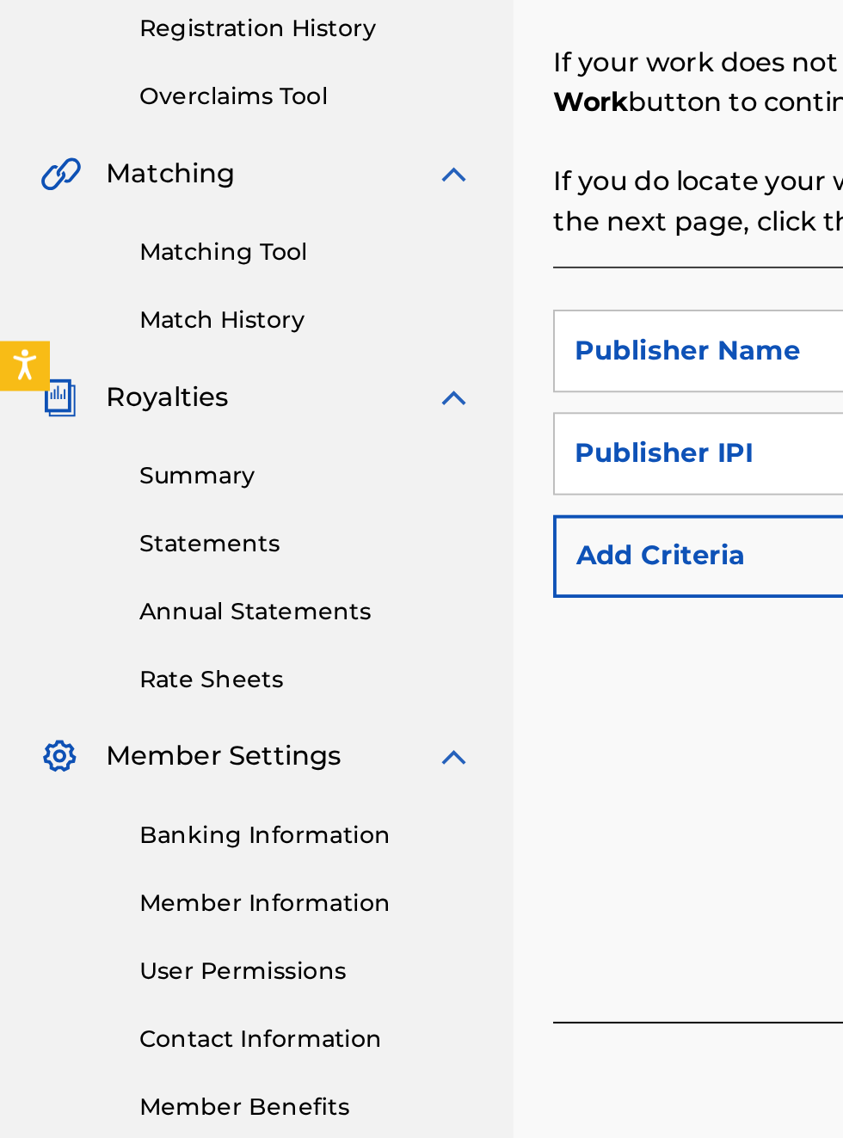
click at [181, 819] on link "Banking Information" at bounding box center [159, 813] width 174 height 18
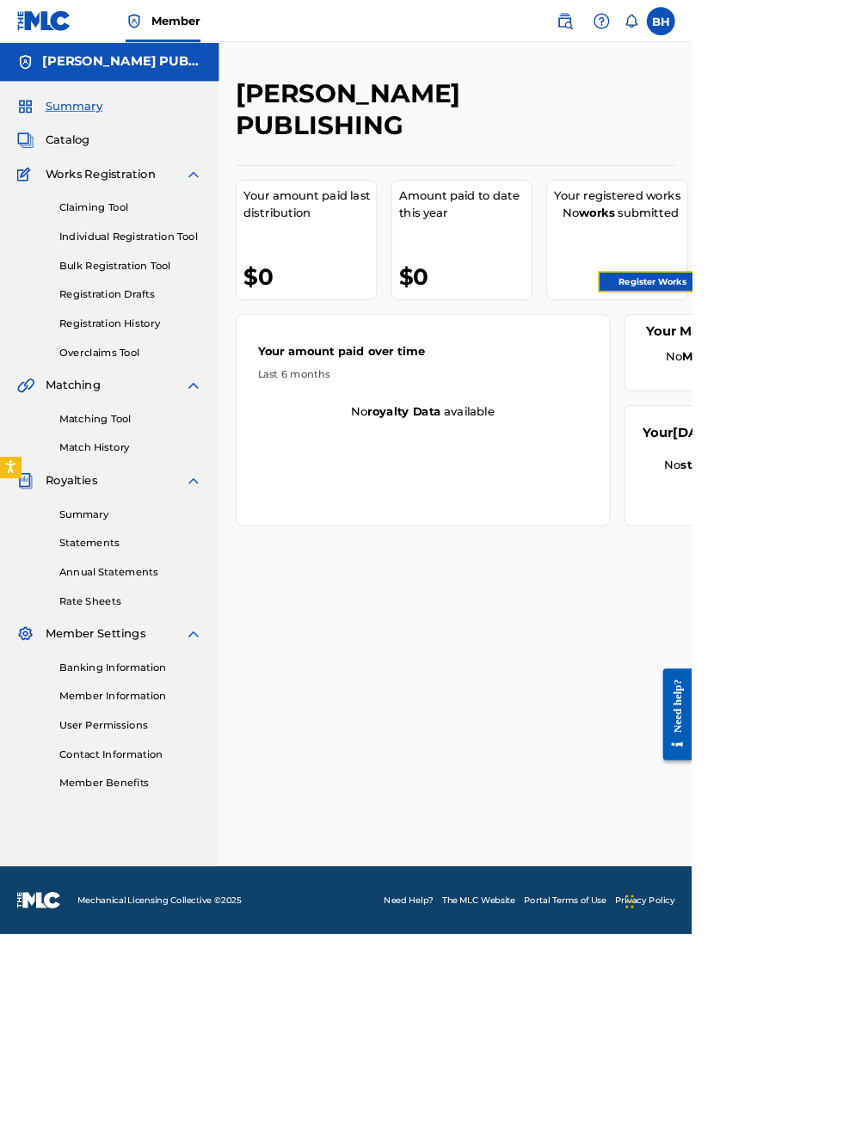
click at [808, 342] on link "Register Works" at bounding box center [794, 343] width 132 height 26
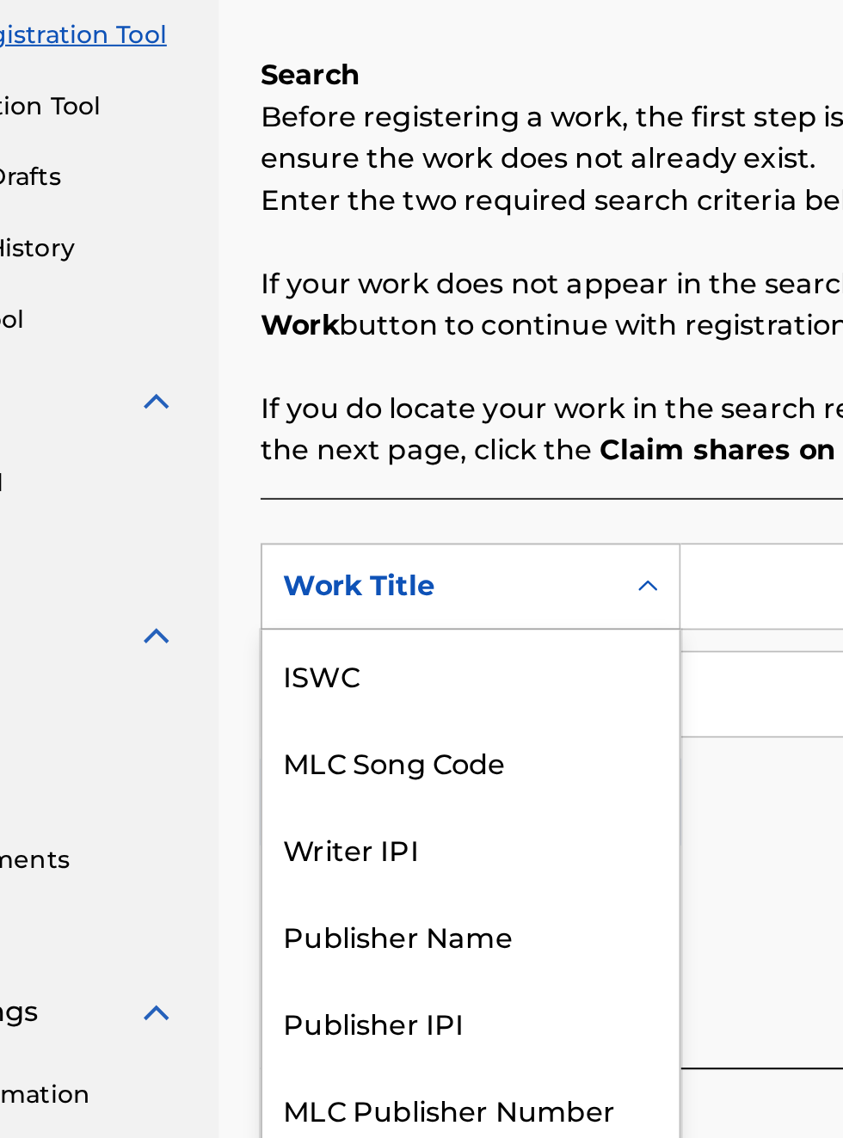
scroll to position [43, 0]
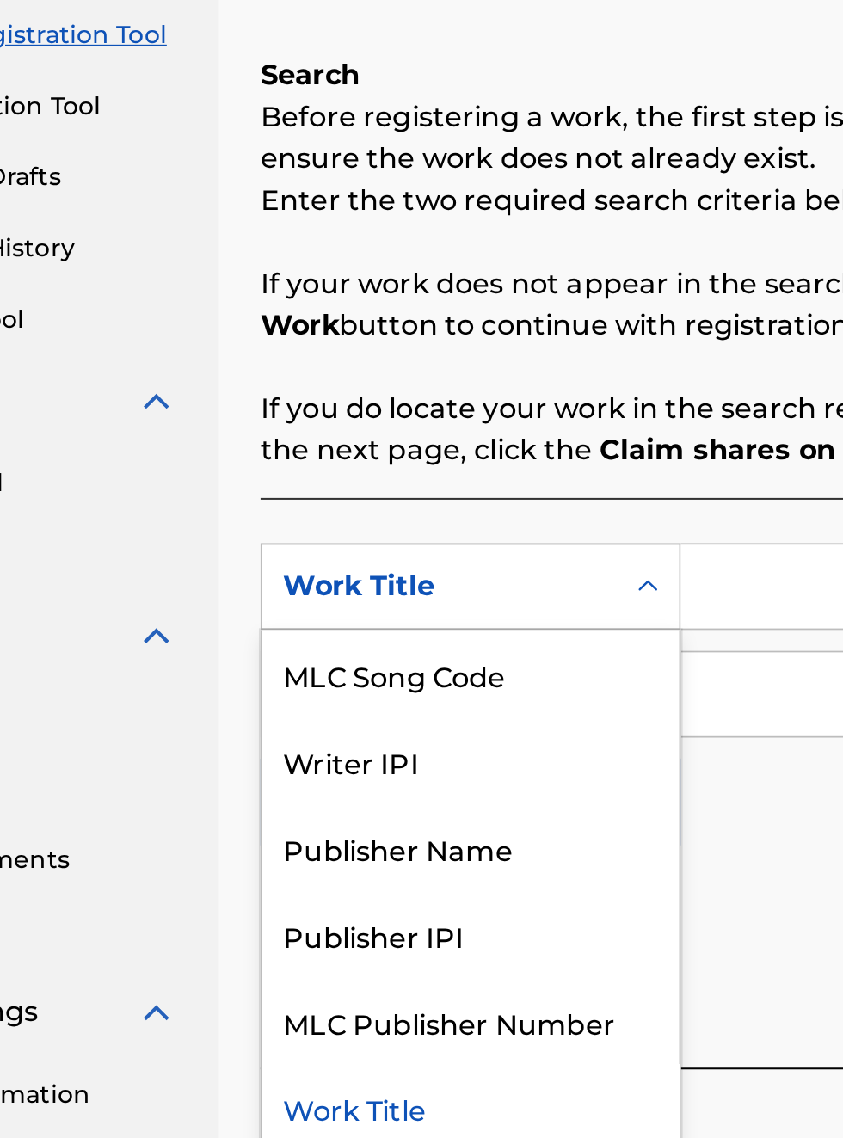
click at [397, 678] on div "Publisher Name" at bounding box center [391, 690] width 206 height 43
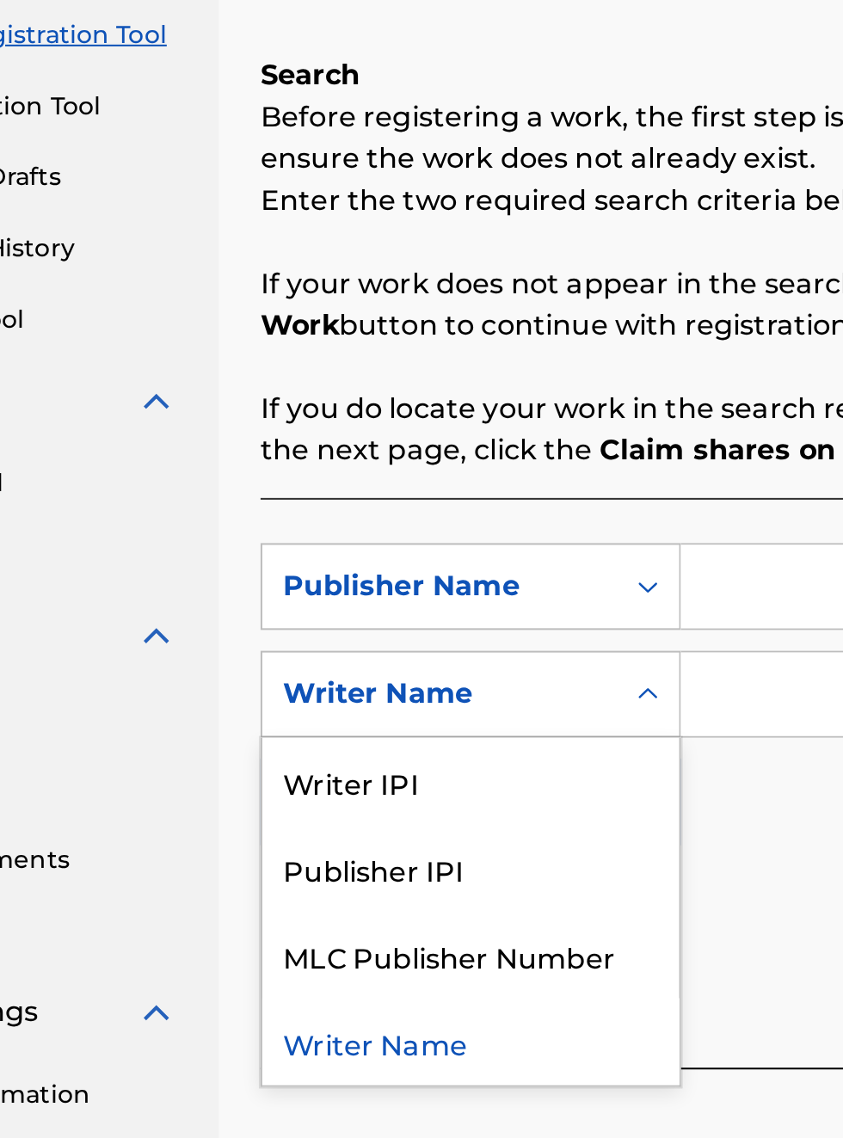
click at [383, 691] on div "Publisher IPI" at bounding box center [391, 700] width 206 height 43
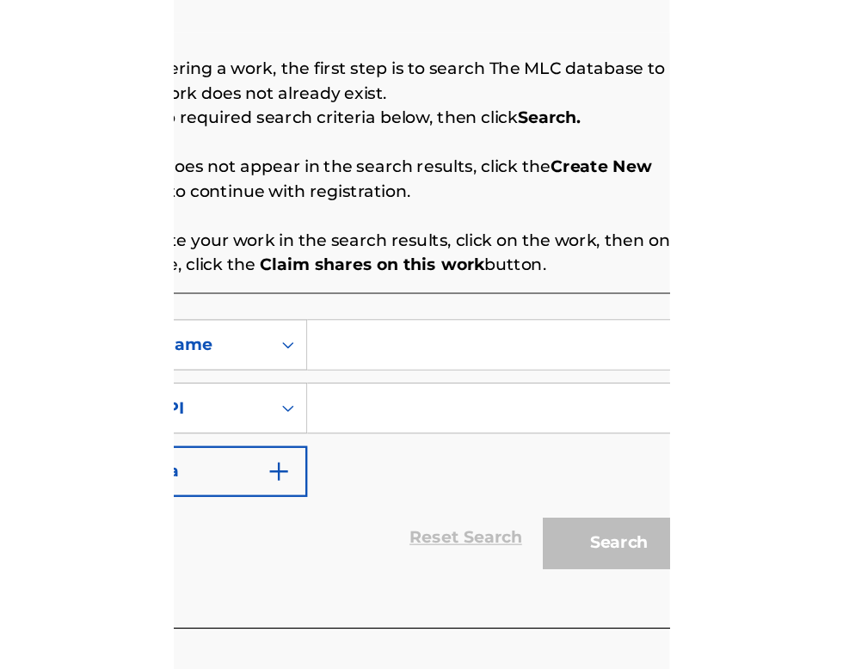
scroll to position [271, 383]
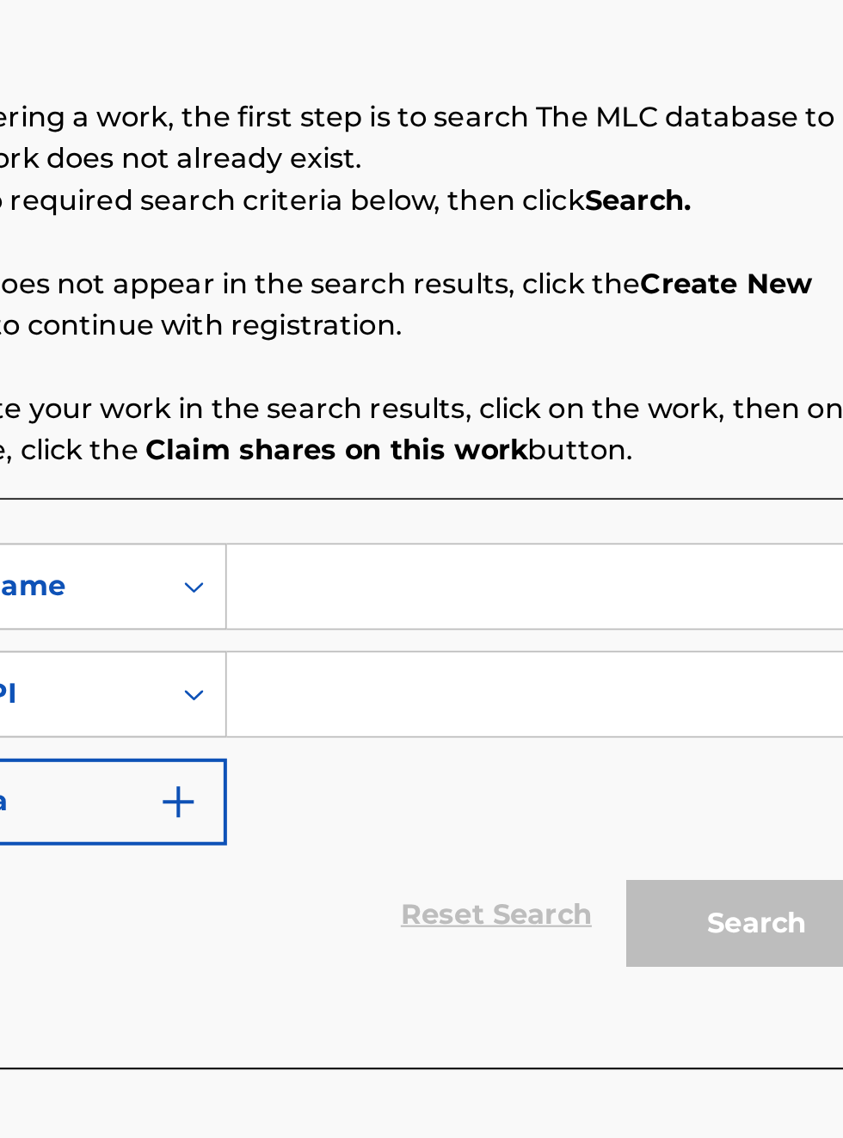
click at [574, 541] on input "Search Form" at bounding box center [658, 561] width 326 height 41
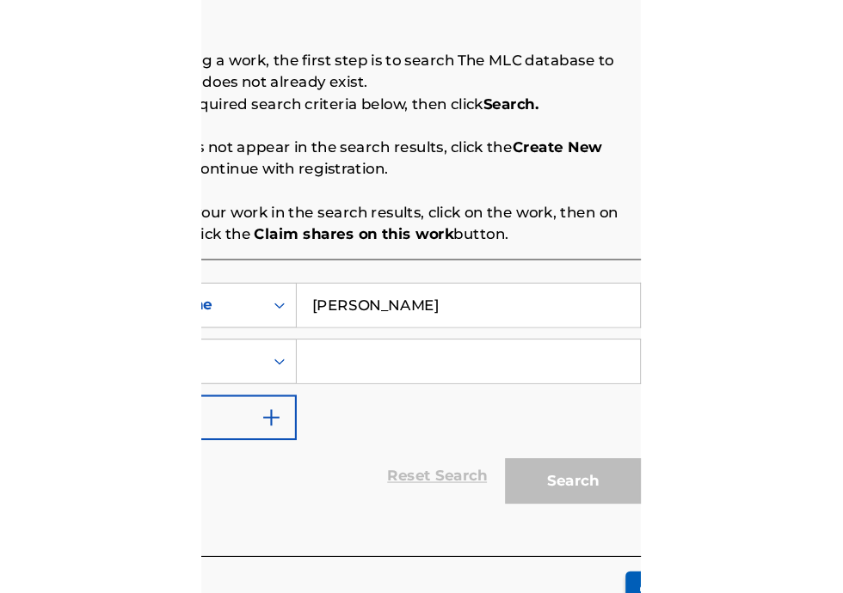
scroll to position [272, 404]
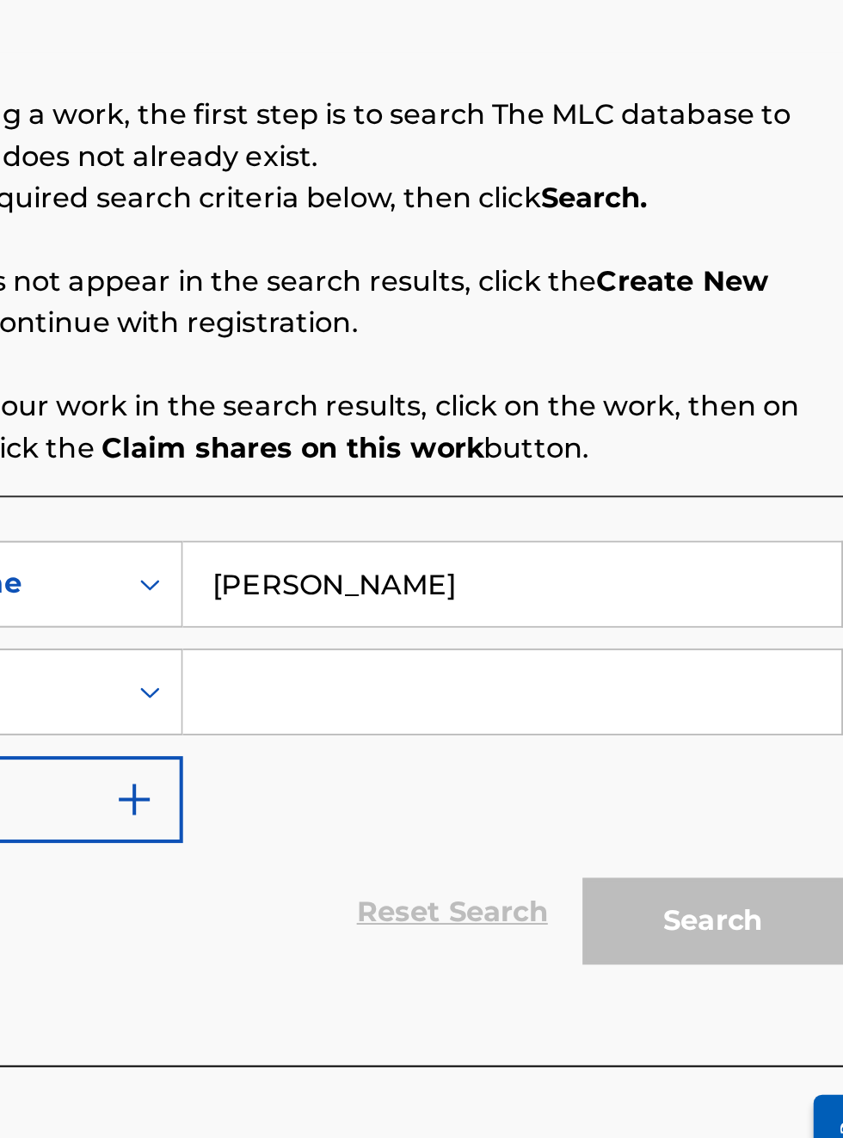
type input "[PERSON_NAME]"
click at [550, 594] on input "Search Form" at bounding box center [658, 614] width 326 height 41
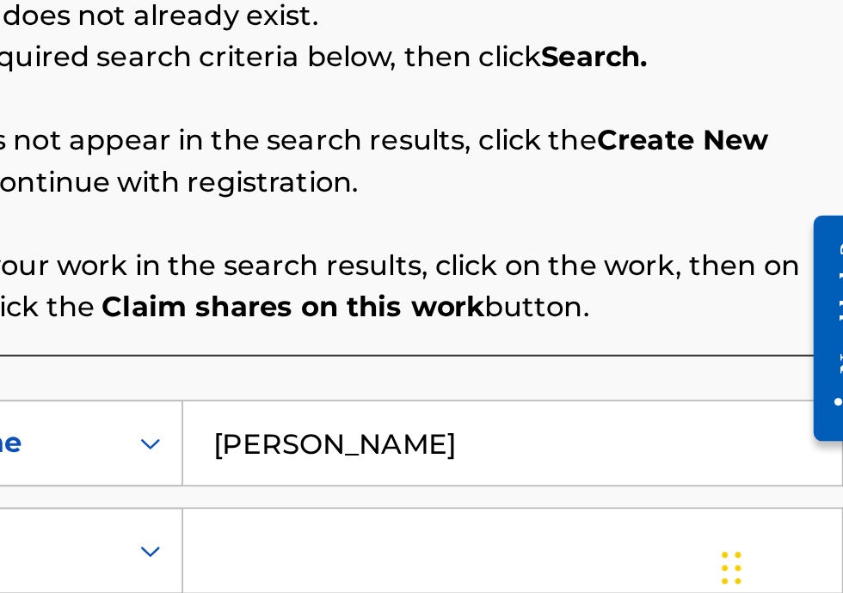
type input "00340604990"
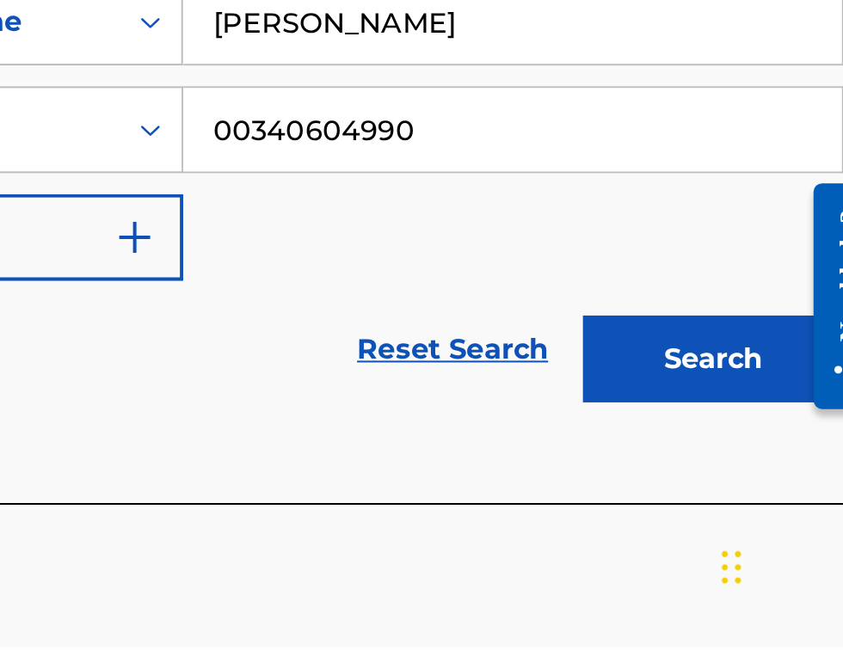
scroll to position [206, 0]
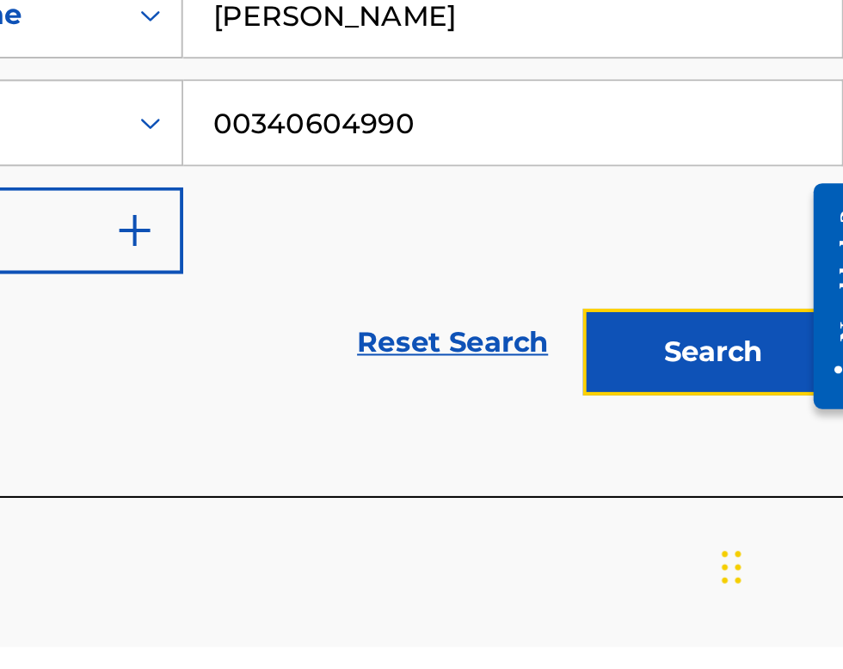
click at [778, 525] on button "Search" at bounding box center [757, 522] width 129 height 43
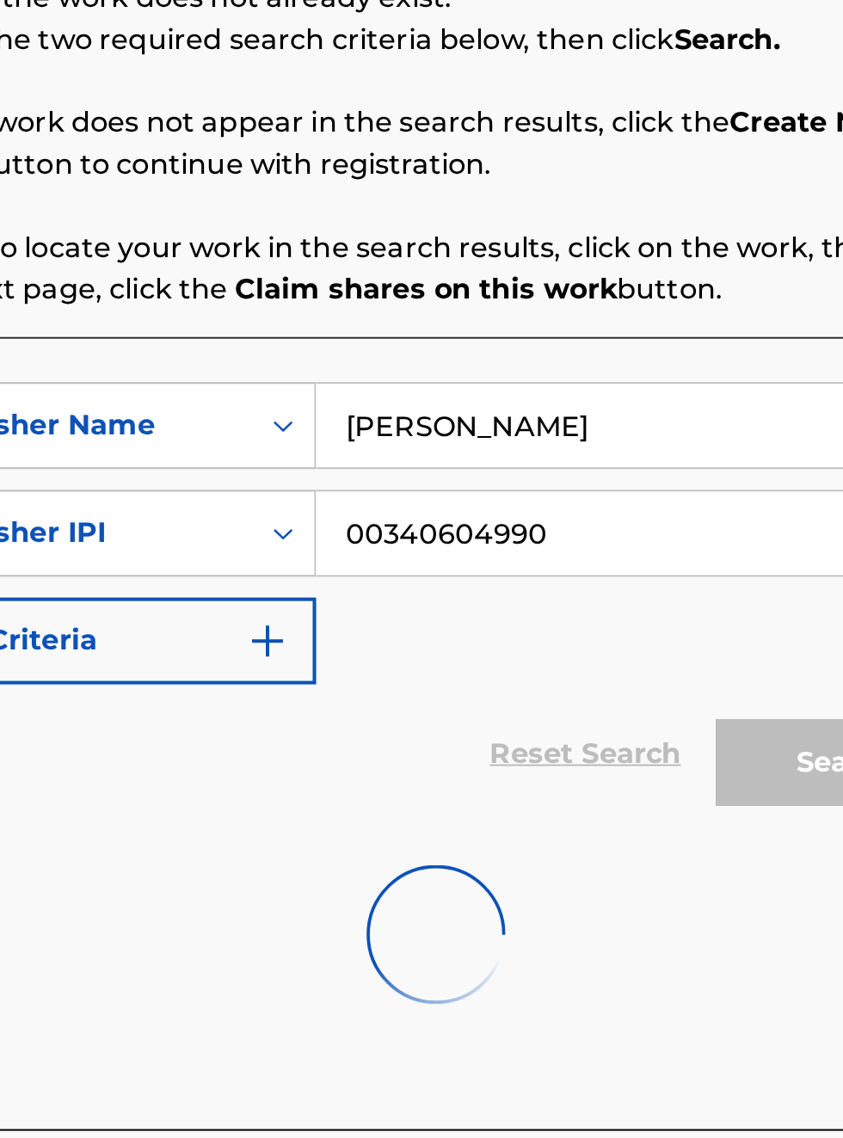
scroll to position [351, 339]
click at [584, 824] on img at bounding box center [554, 813] width 69 height 69
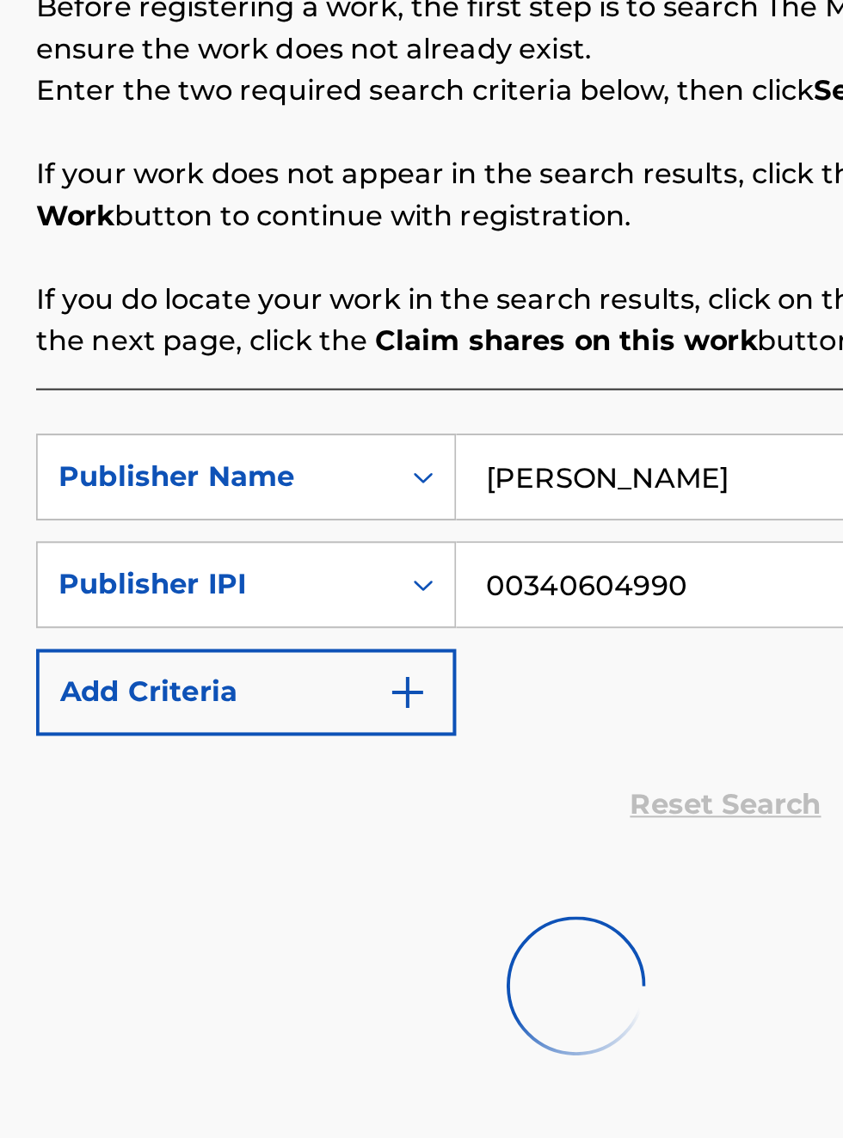
scroll to position [58, 0]
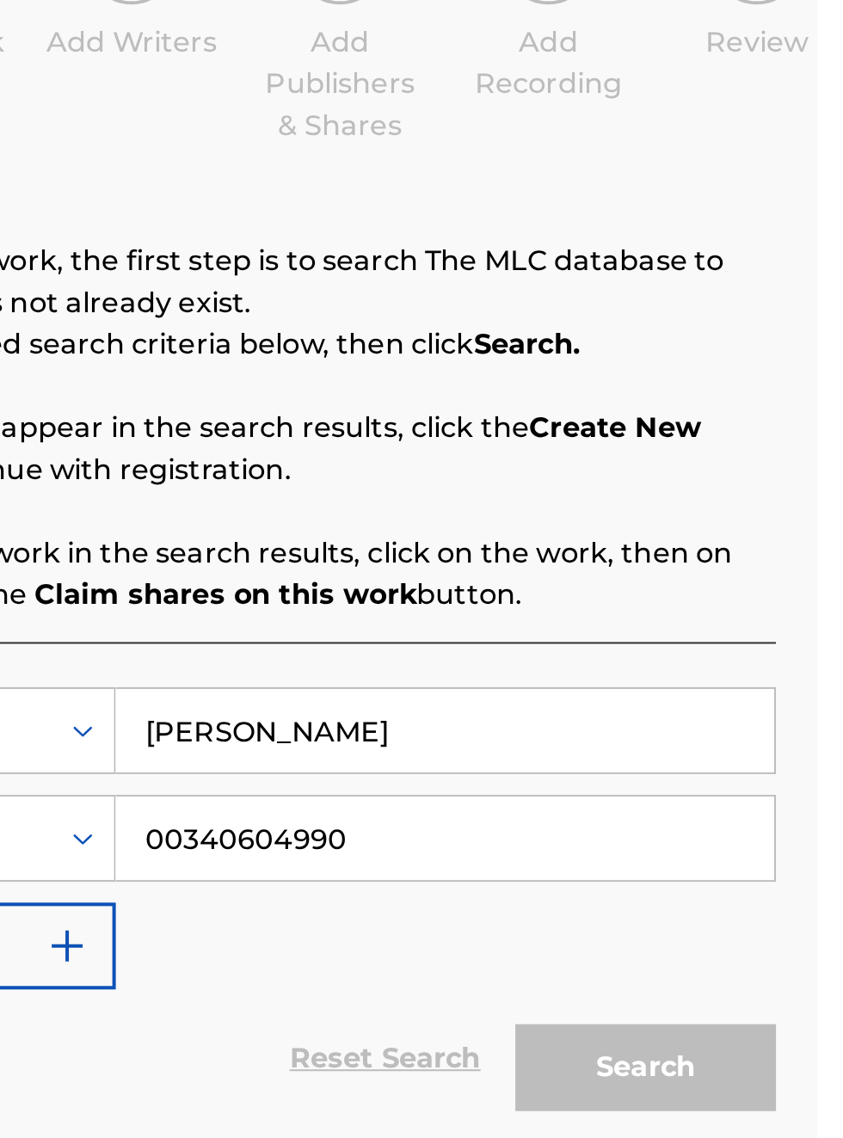
click at [722, 594] on input "00340604990" at bounding box center [658, 614] width 326 height 41
